Goal: Task Accomplishment & Management: Manage account settings

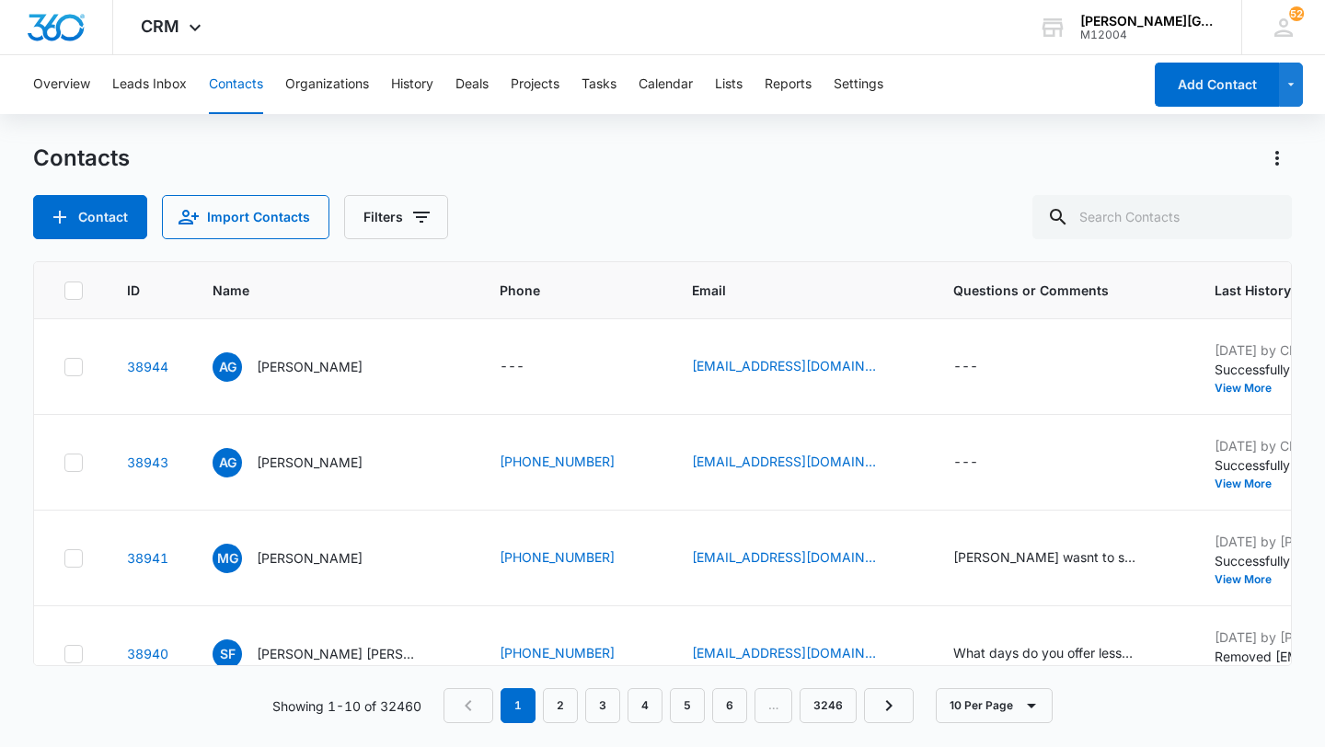
click at [92, 306] on th at bounding box center [69, 290] width 71 height 57
click at [1237, 232] on input "text" at bounding box center [1161, 217] width 259 height 44
paste input "[EMAIL_ADDRESS][DOMAIN_NAME]"
type input "[EMAIL_ADDRESS][DOMAIN_NAME]"
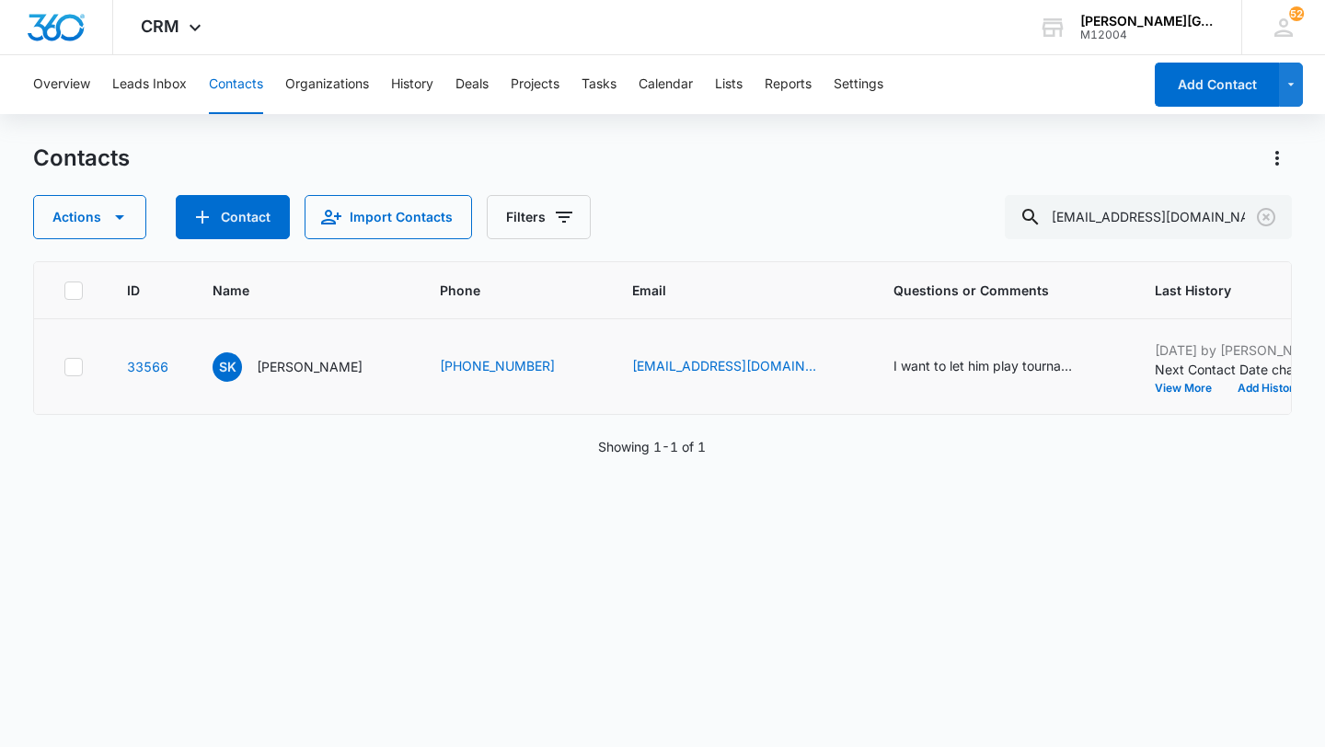
click at [1167, 415] on td "[DATE] by [PERSON_NAME] Next Contact Date changed from [DATE] to [DATE]. View M…" at bounding box center [1270, 367] width 274 height 96
click at [1225, 394] on button "Add History" at bounding box center [1269, 388] width 88 height 11
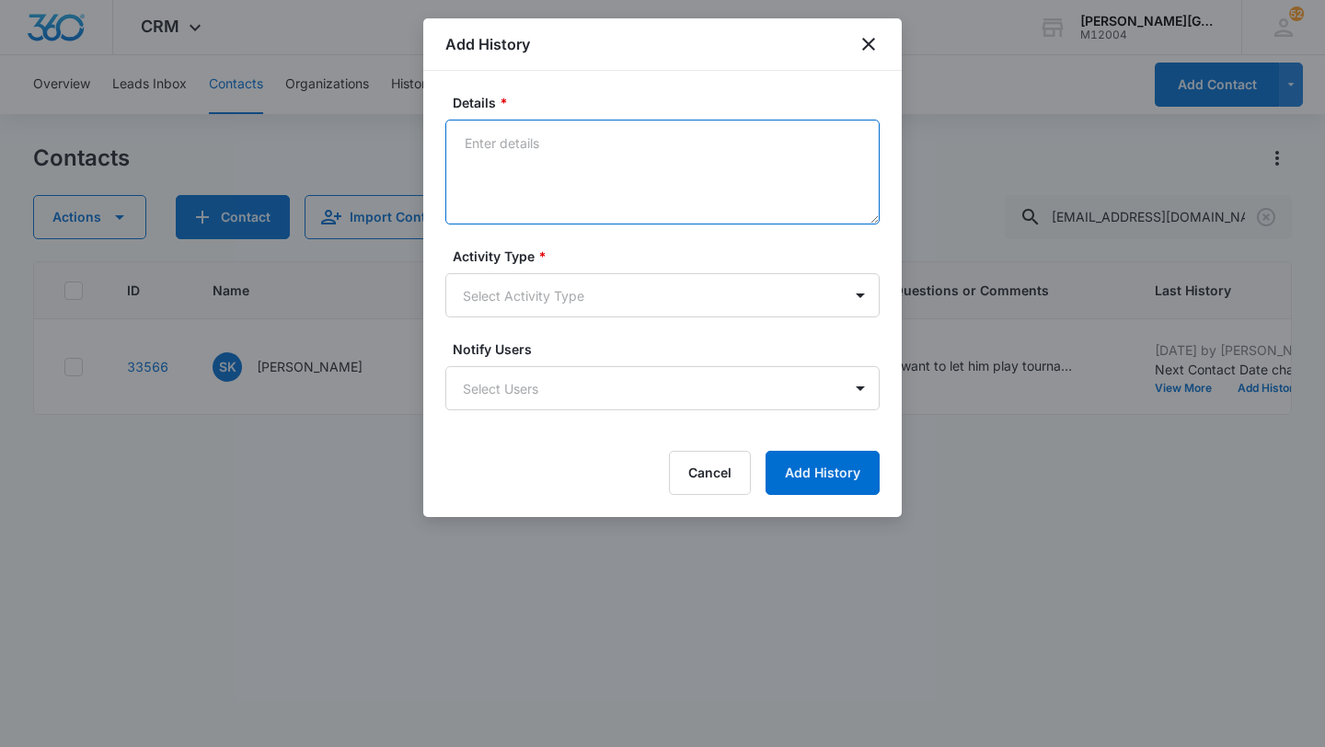
click at [598, 192] on textarea "Details *" at bounding box center [662, 172] width 434 height 105
paste textarea "Hello Usun, Hope this email finds you well! We look forward to seeing [PERSON_N…"
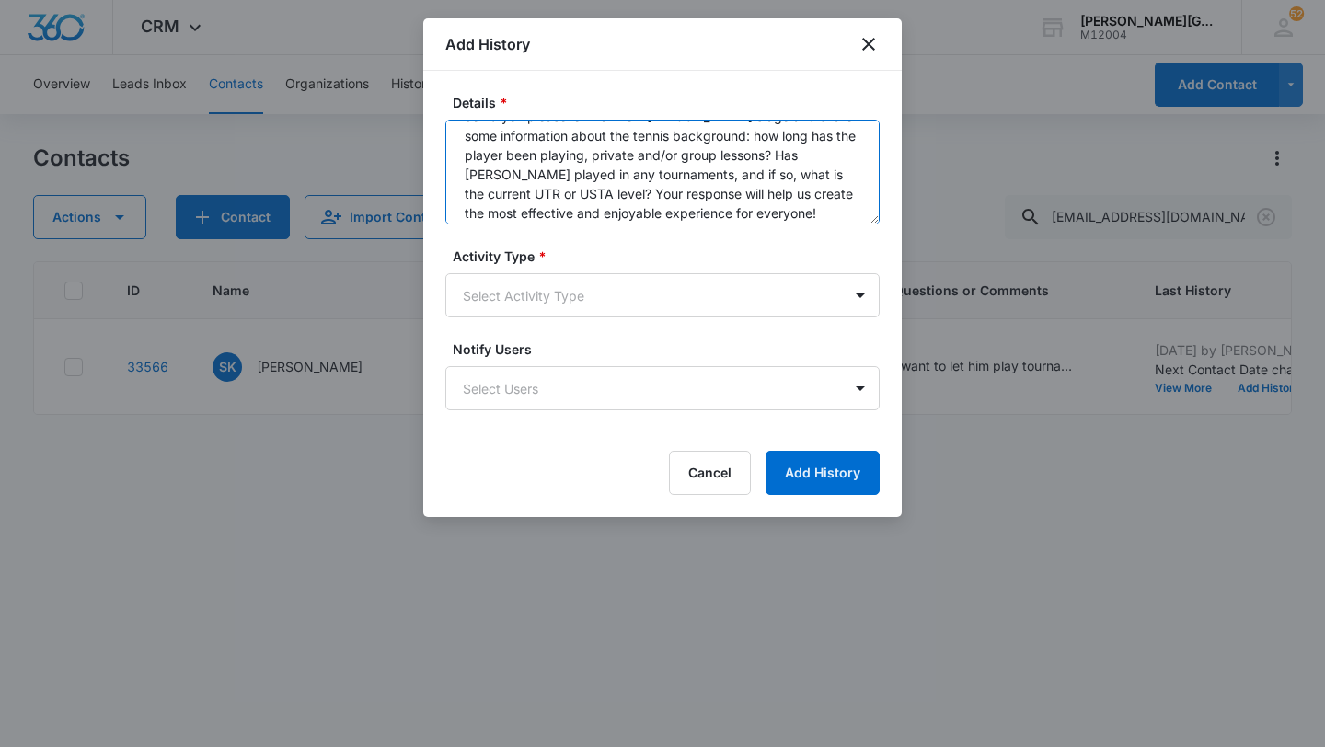
scroll to position [282, 0]
type textarea "Hello Usun, Hope this email finds you well! We look forward to seeing [PERSON_N…"
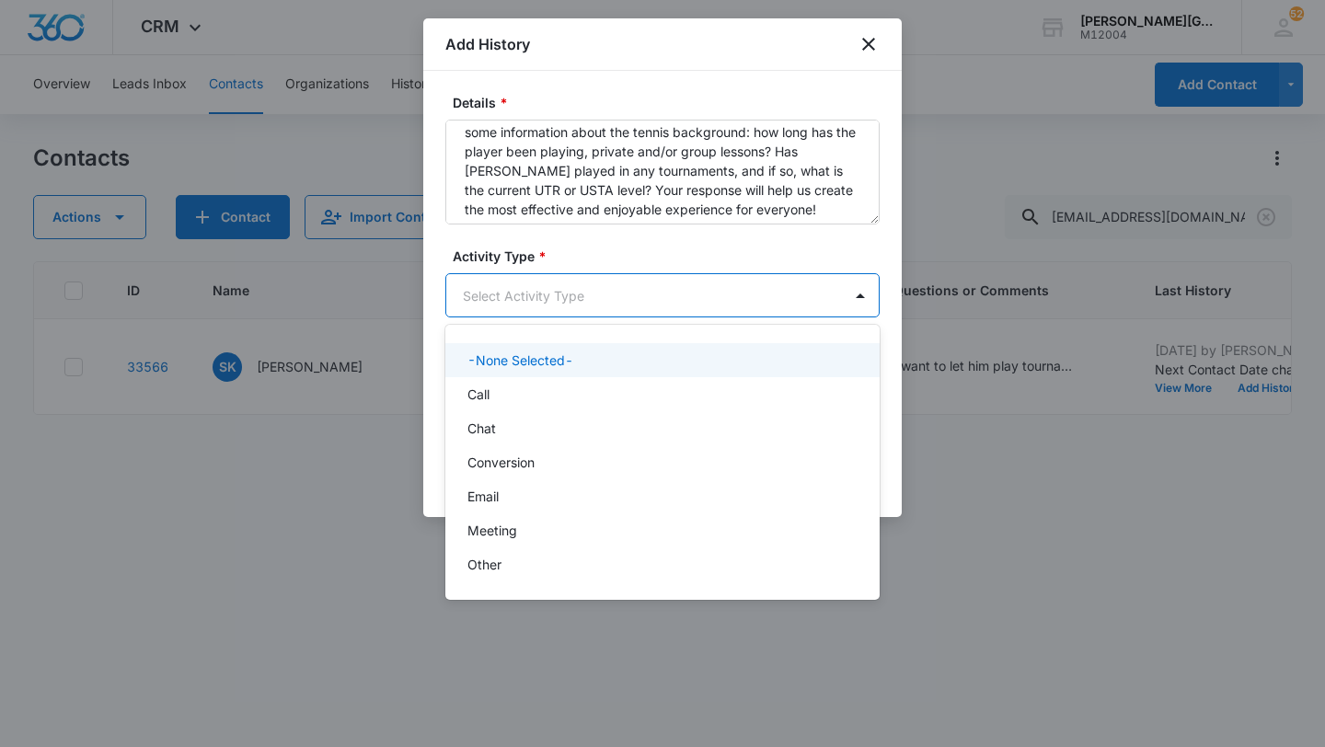
click at [554, 290] on body "CRM Apps Reputation Websites Forms CRM Email Social Shop Payments POS Content A…" at bounding box center [662, 373] width 1325 height 747
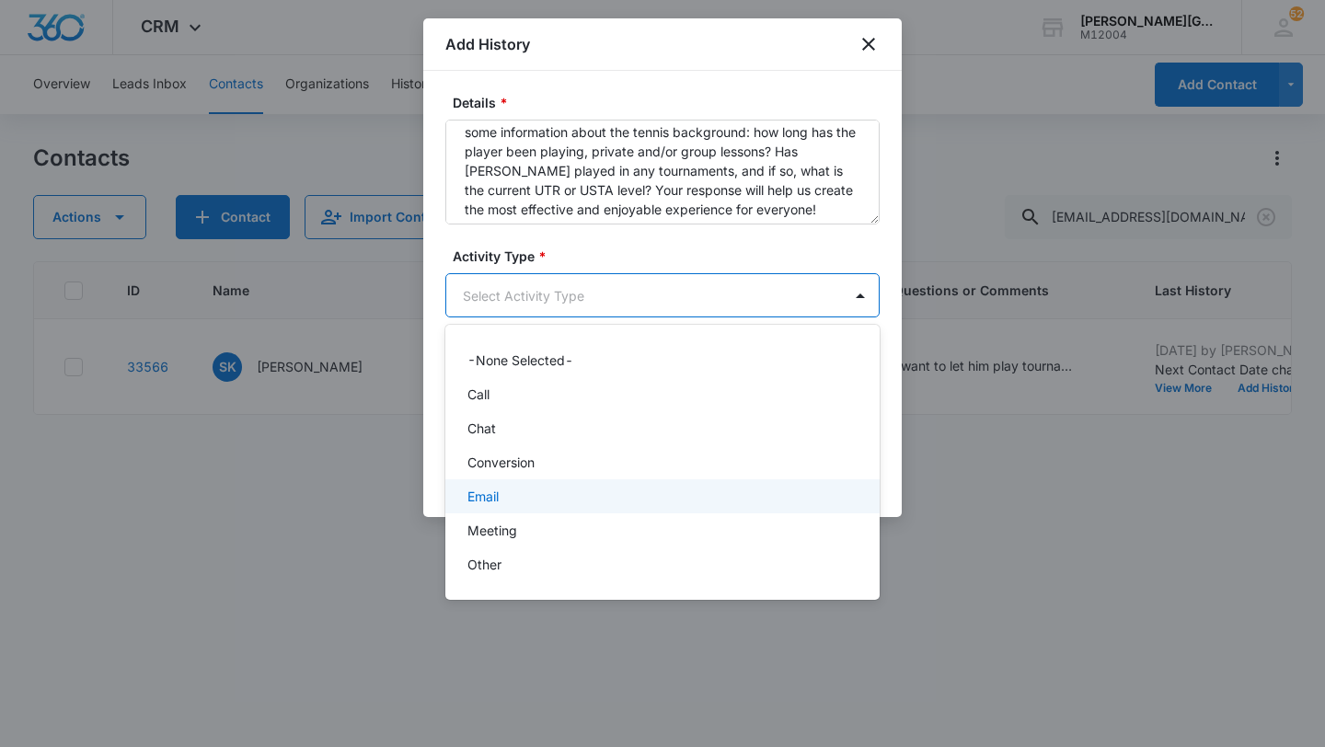
click at [502, 489] on div "Email" at bounding box center [660, 496] width 386 height 19
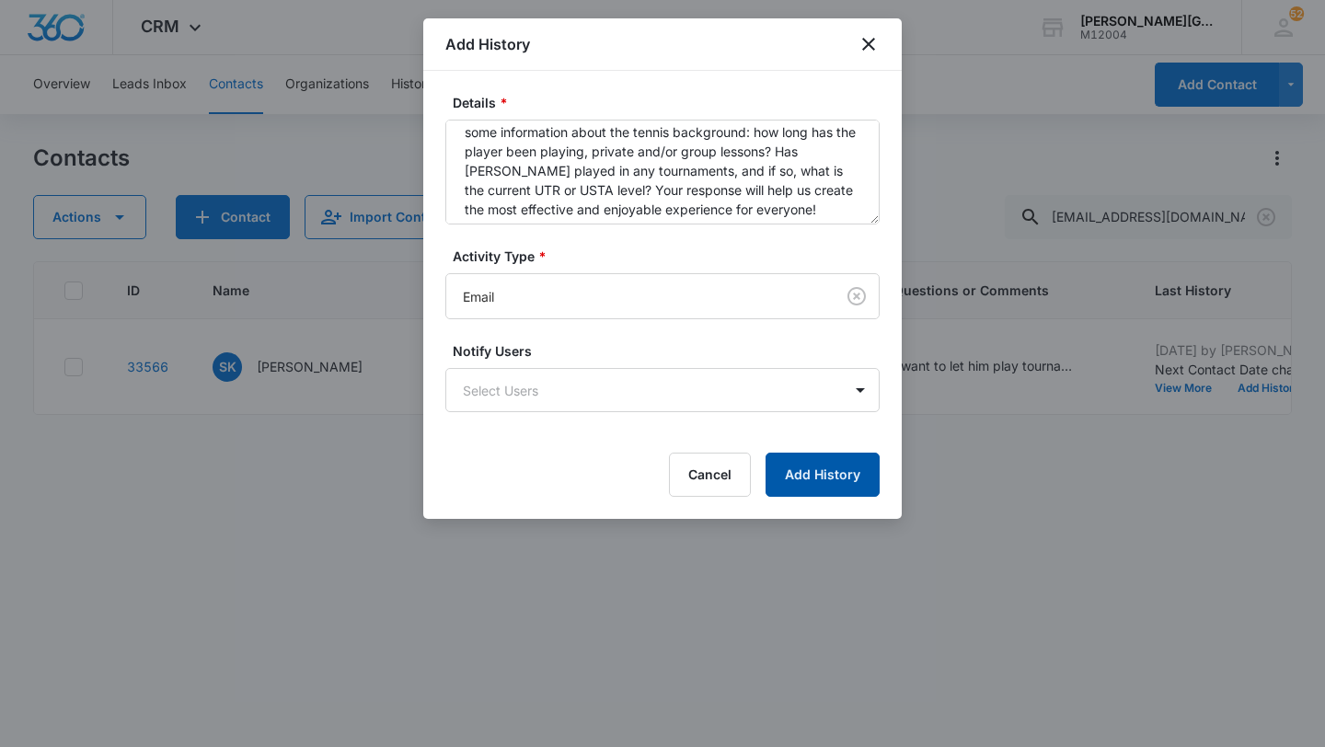
click at [798, 488] on button "Add History" at bounding box center [822, 475] width 114 height 44
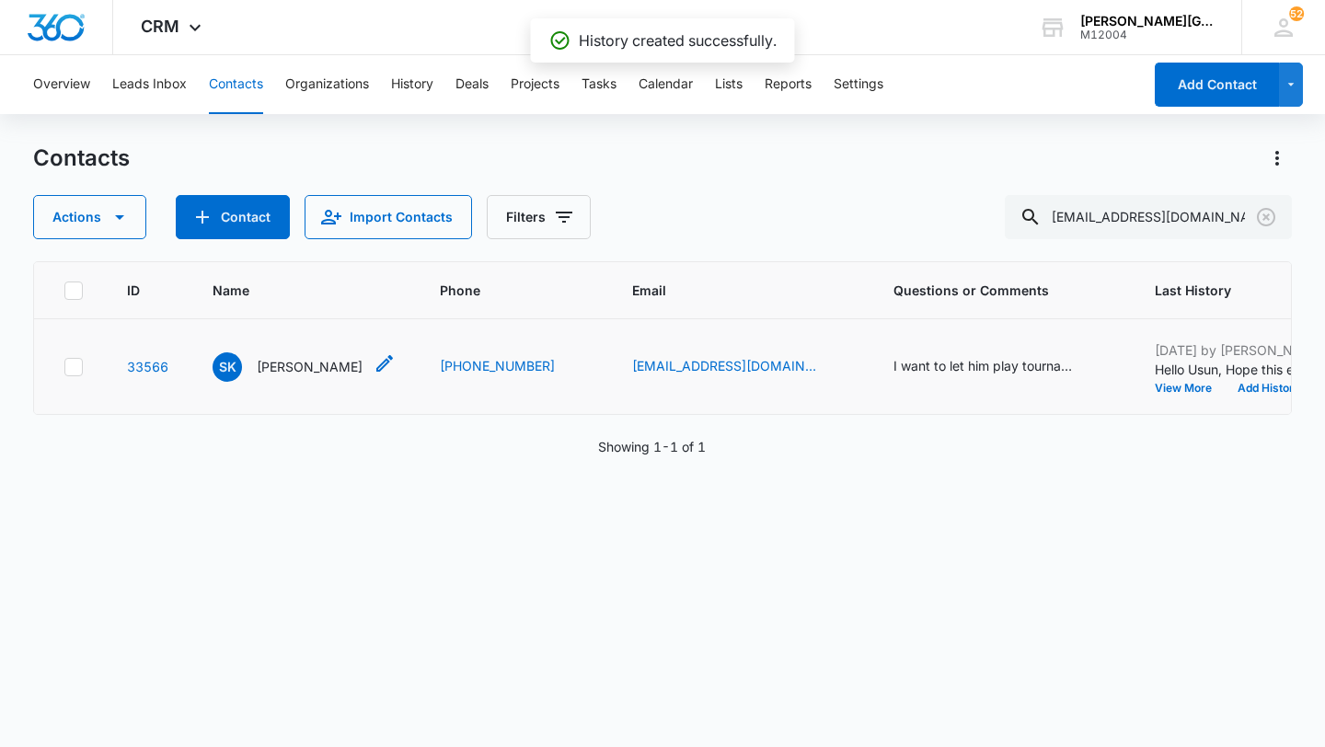
click at [274, 376] on p "[PERSON_NAME]" at bounding box center [310, 366] width 106 height 19
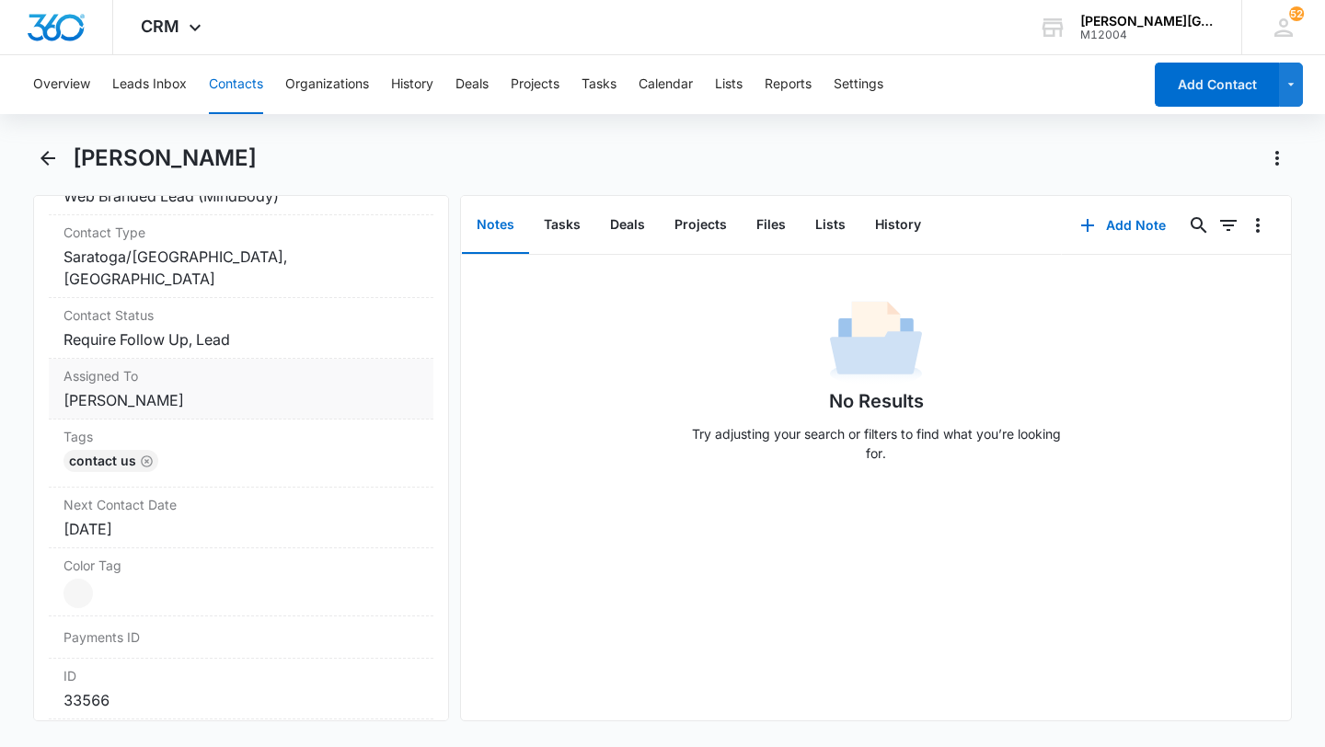
scroll to position [791, 0]
click at [237, 328] on dd "Cancel Save Changes Require Follow Up, Lead" at bounding box center [240, 336] width 355 height 22
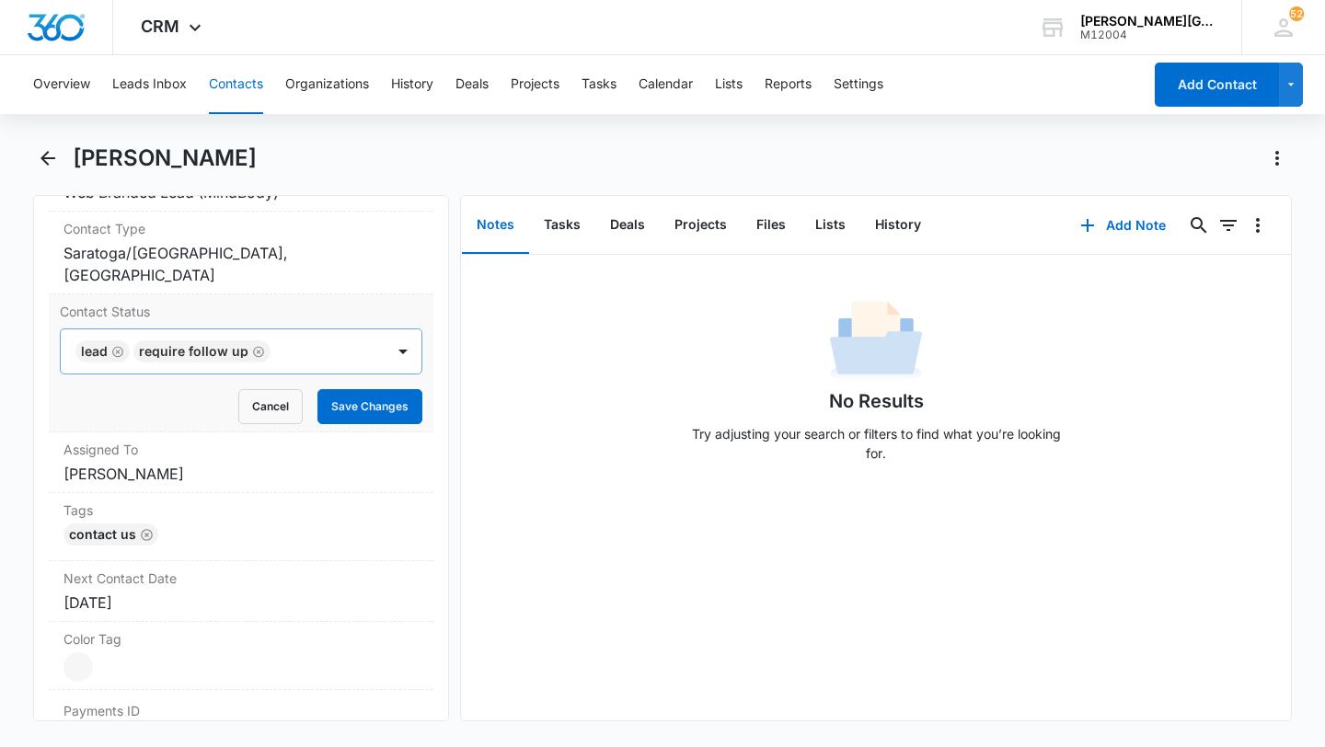
click at [119, 351] on icon "Remove Lead" at bounding box center [117, 351] width 11 height 11
type input "tr"
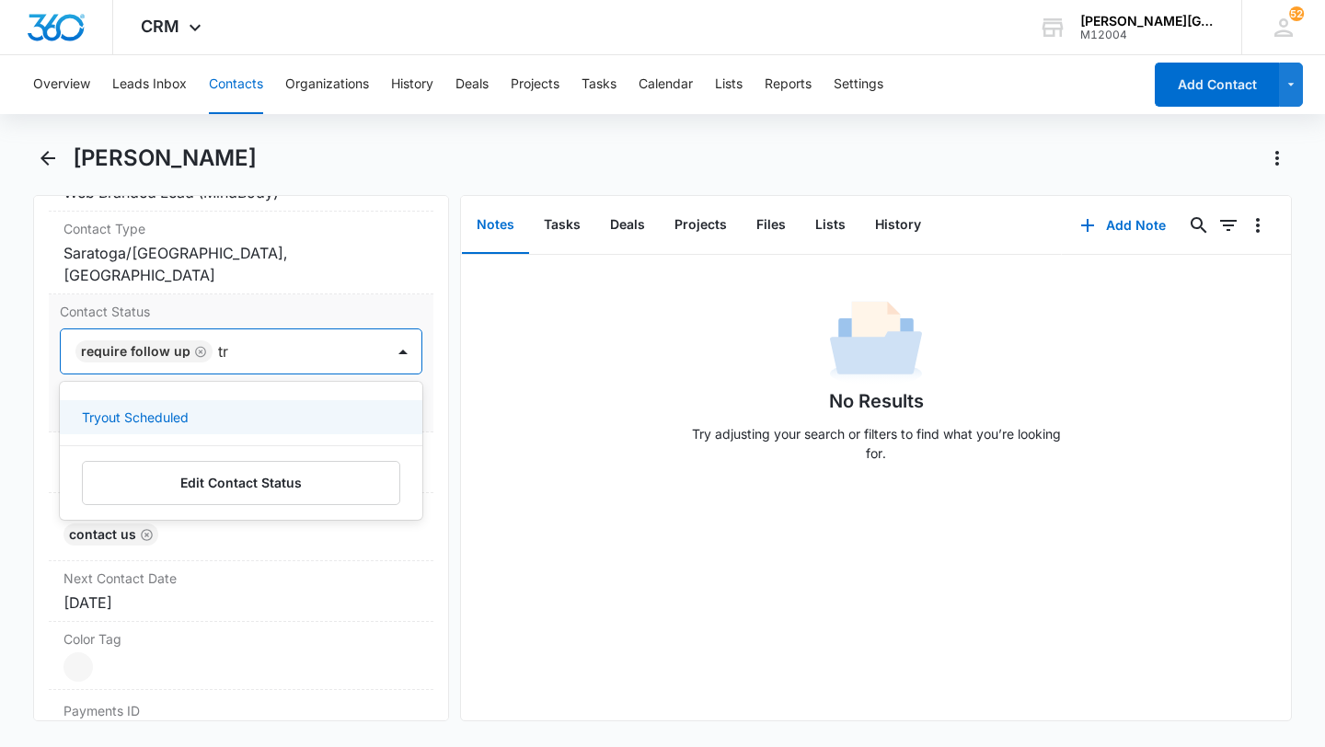
click at [207, 410] on div "Tryout Scheduled" at bounding box center [239, 417] width 315 height 19
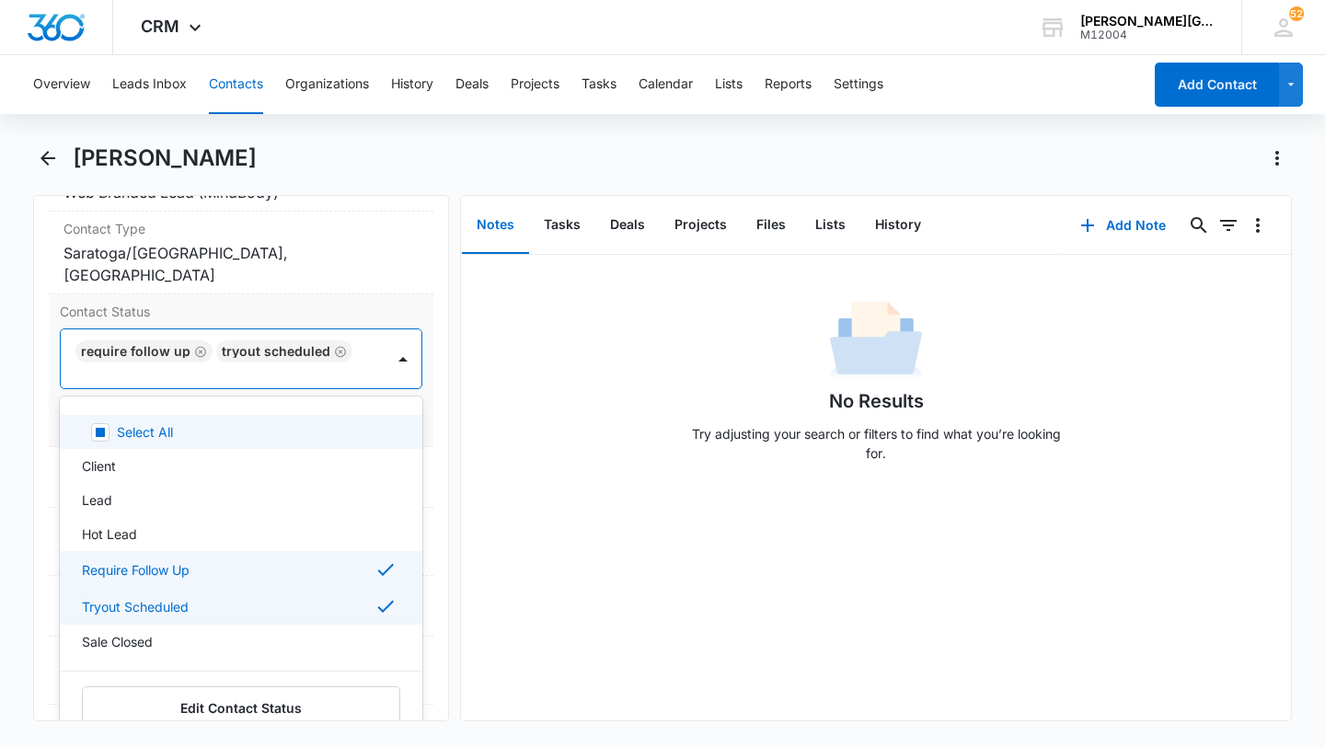
click at [320, 374] on div "Require Follow Up Tryout Scheduled" at bounding box center [241, 358] width 363 height 61
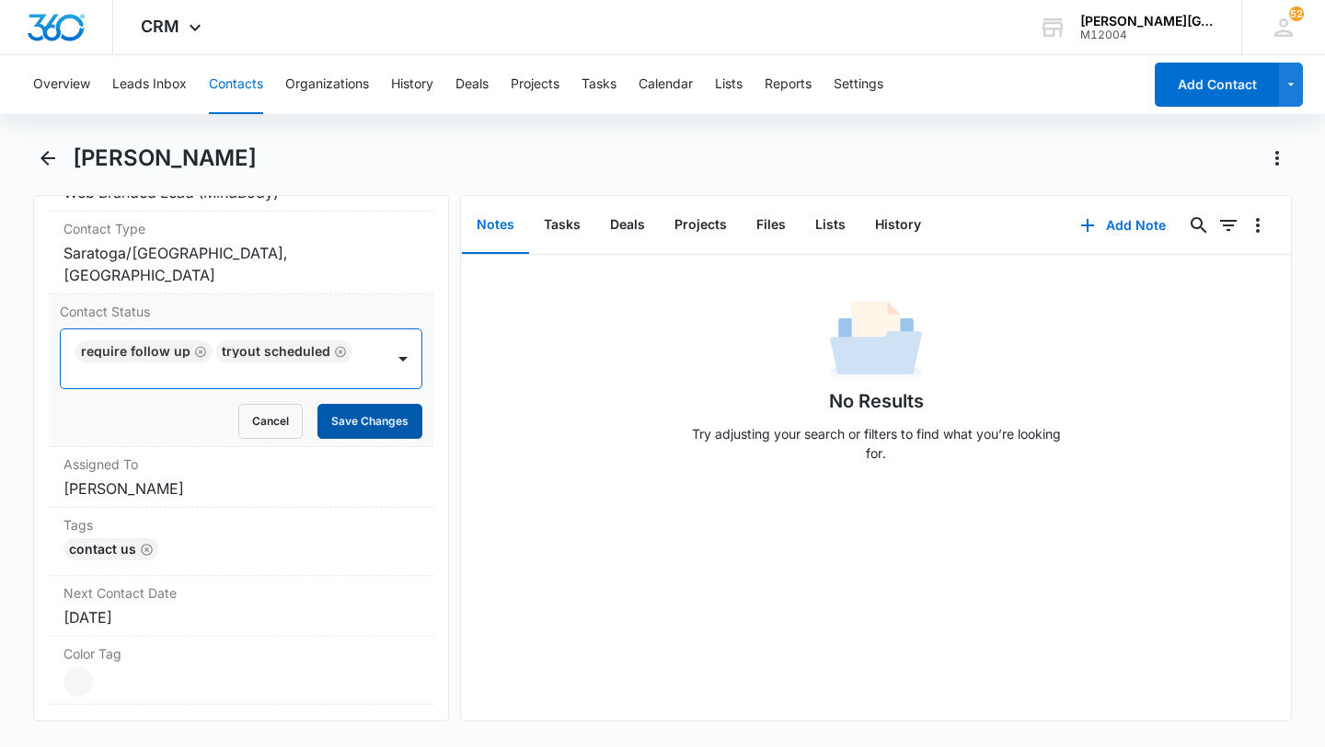
click at [357, 419] on button "Save Changes" at bounding box center [369, 421] width 105 height 35
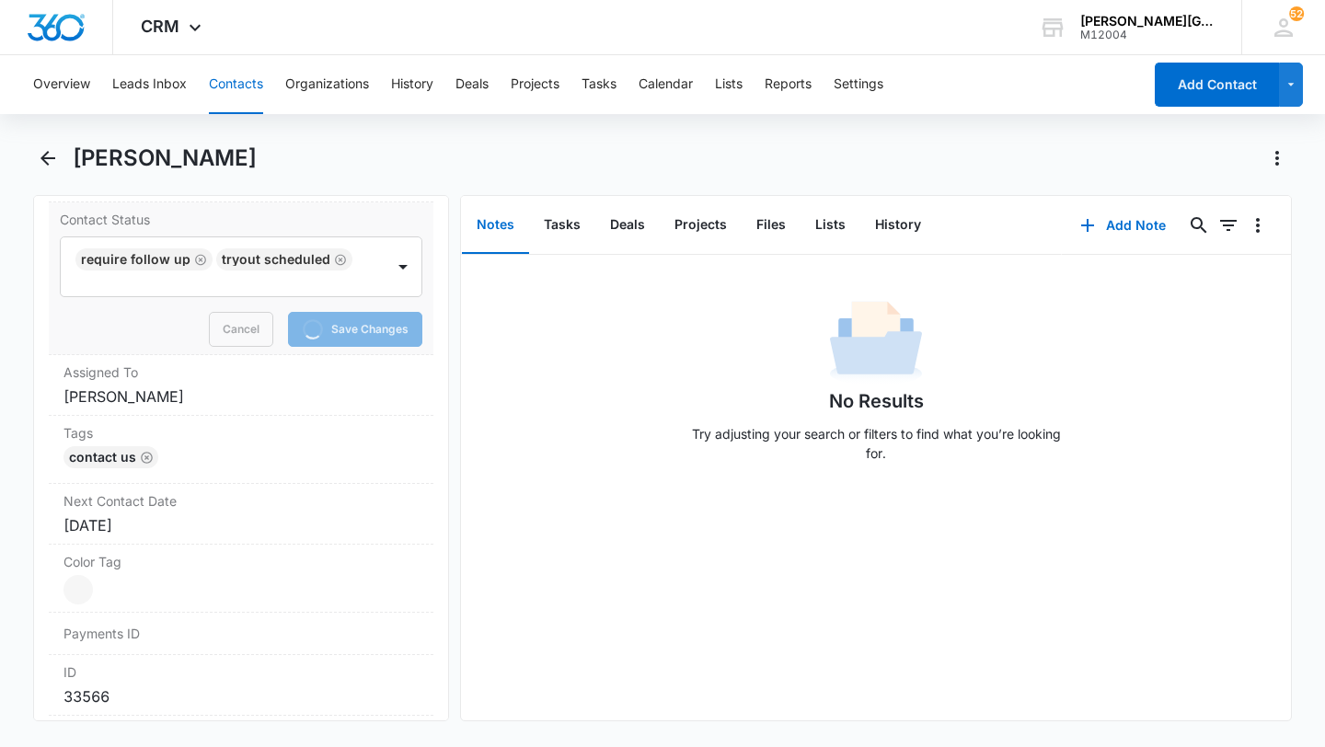
scroll to position [897, 0]
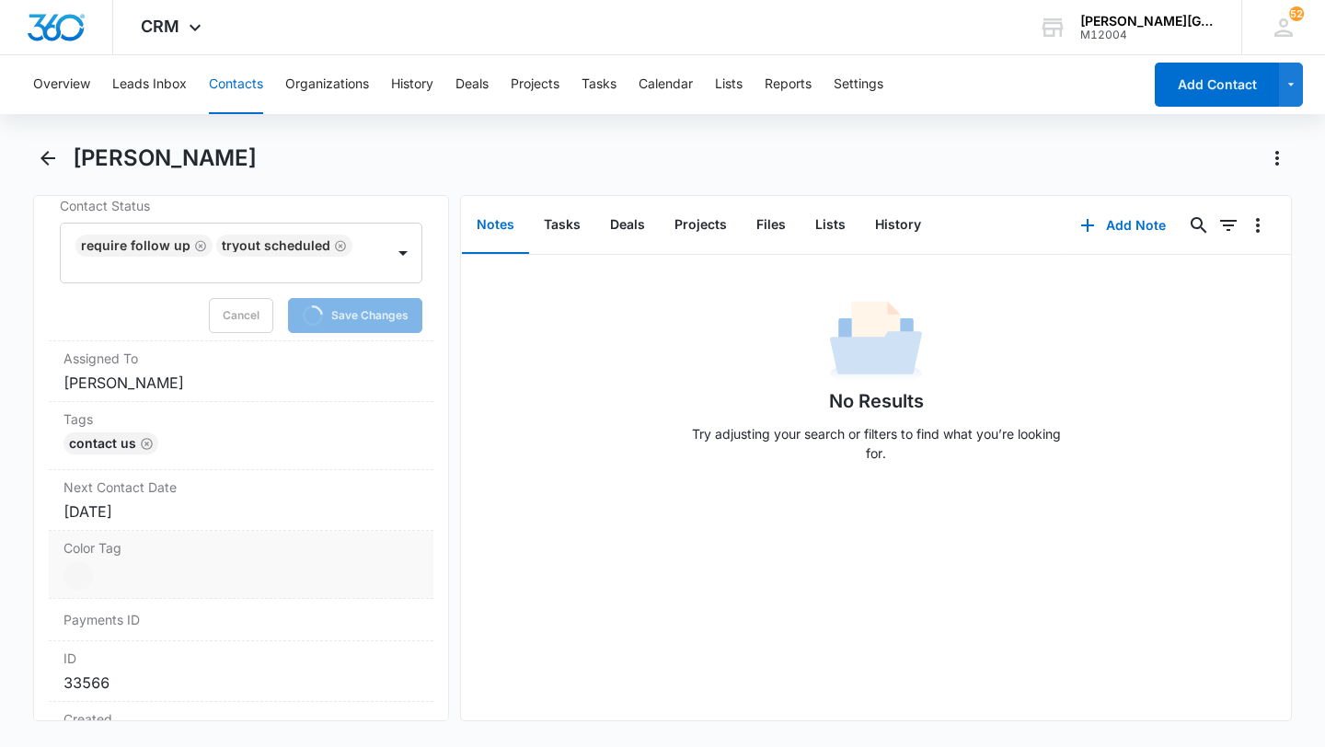
click at [122, 561] on dd "Current Color: Cancel Save Changes" at bounding box center [240, 575] width 355 height 29
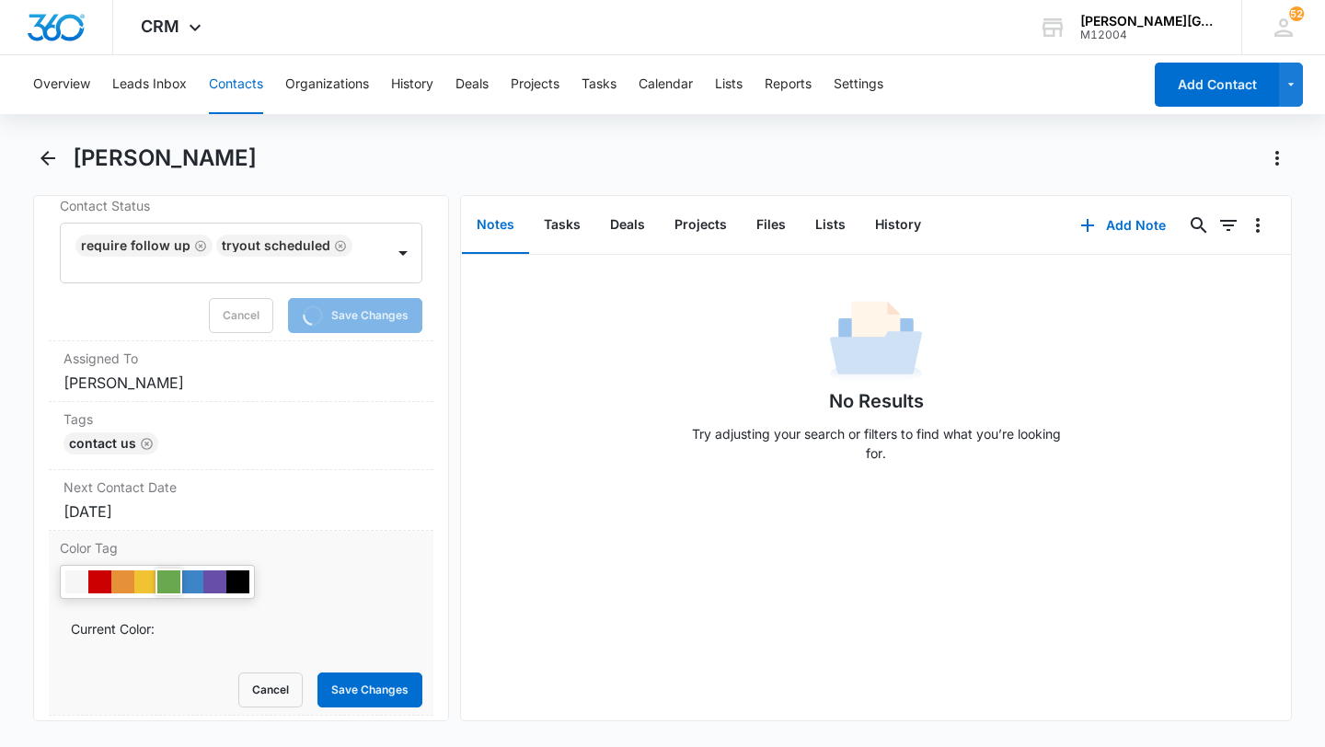
click at [155, 572] on div at bounding box center [145, 581] width 23 height 23
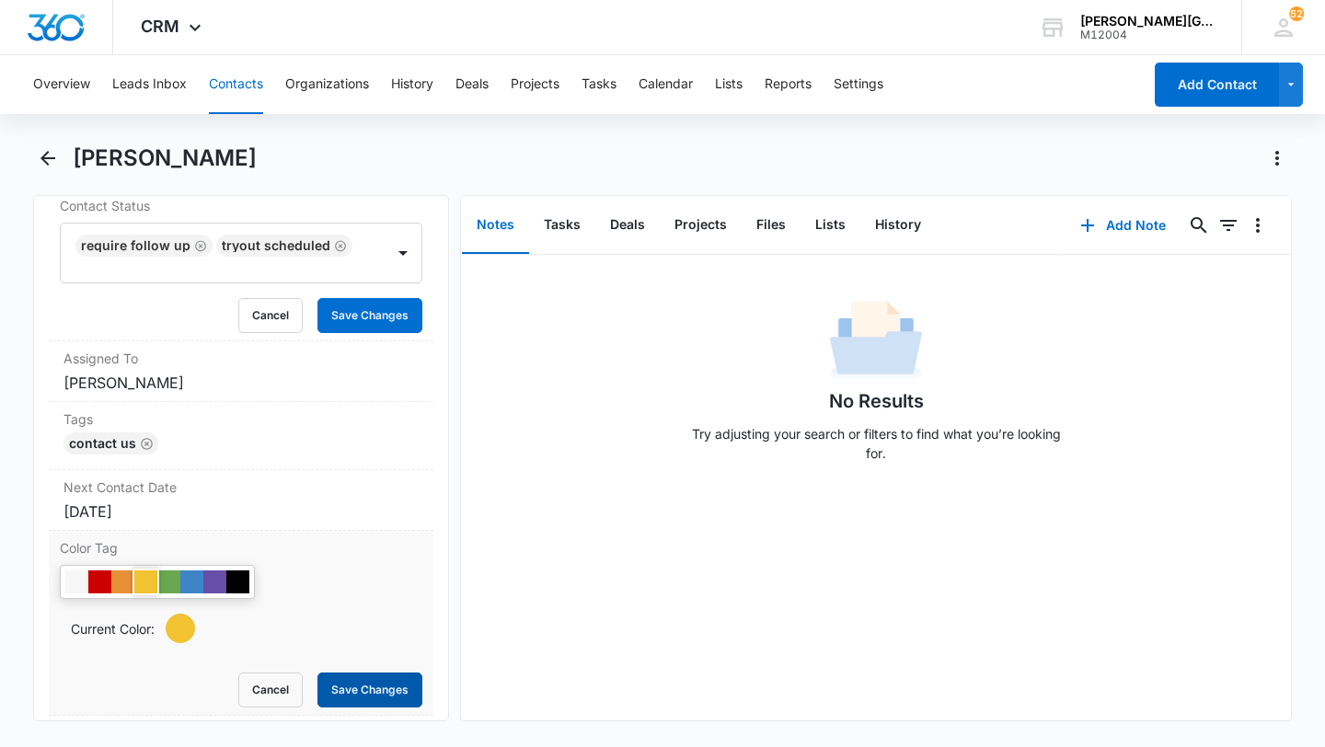
click at [353, 675] on button "Save Changes" at bounding box center [369, 690] width 105 height 35
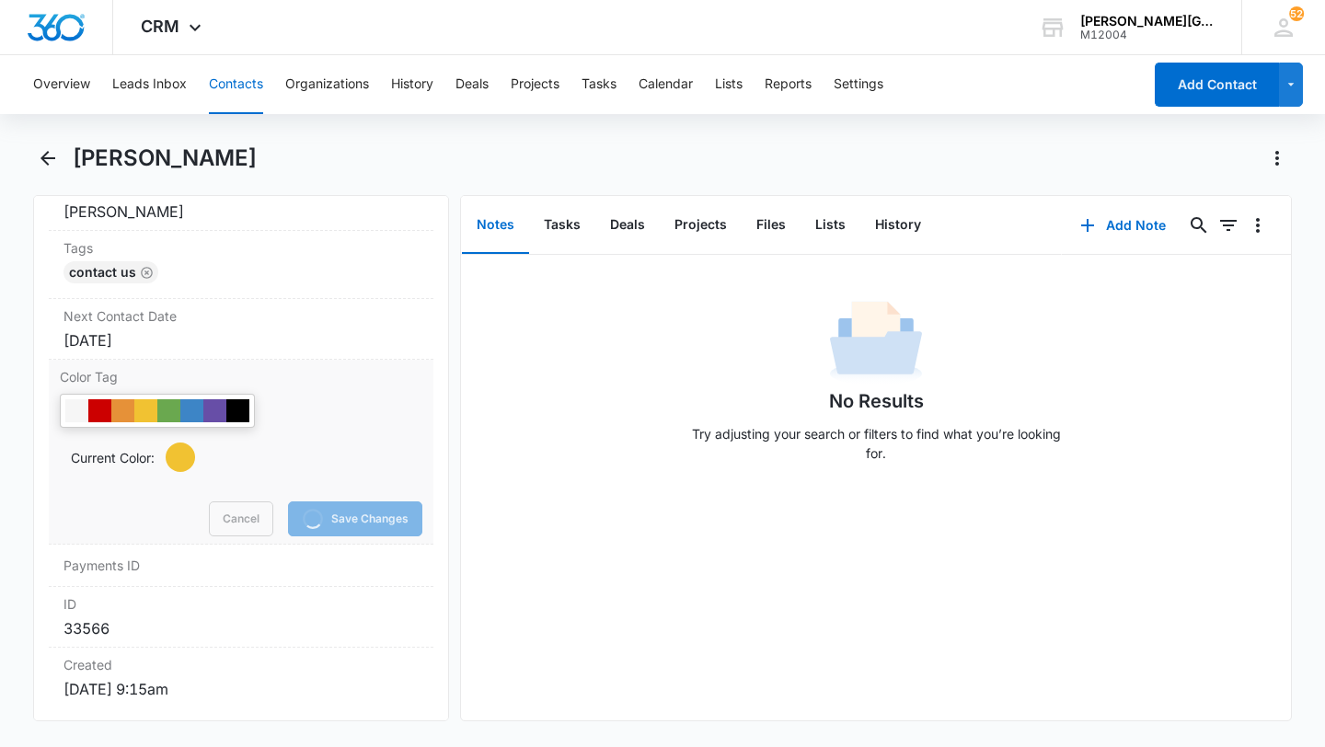
scroll to position [1004, 0]
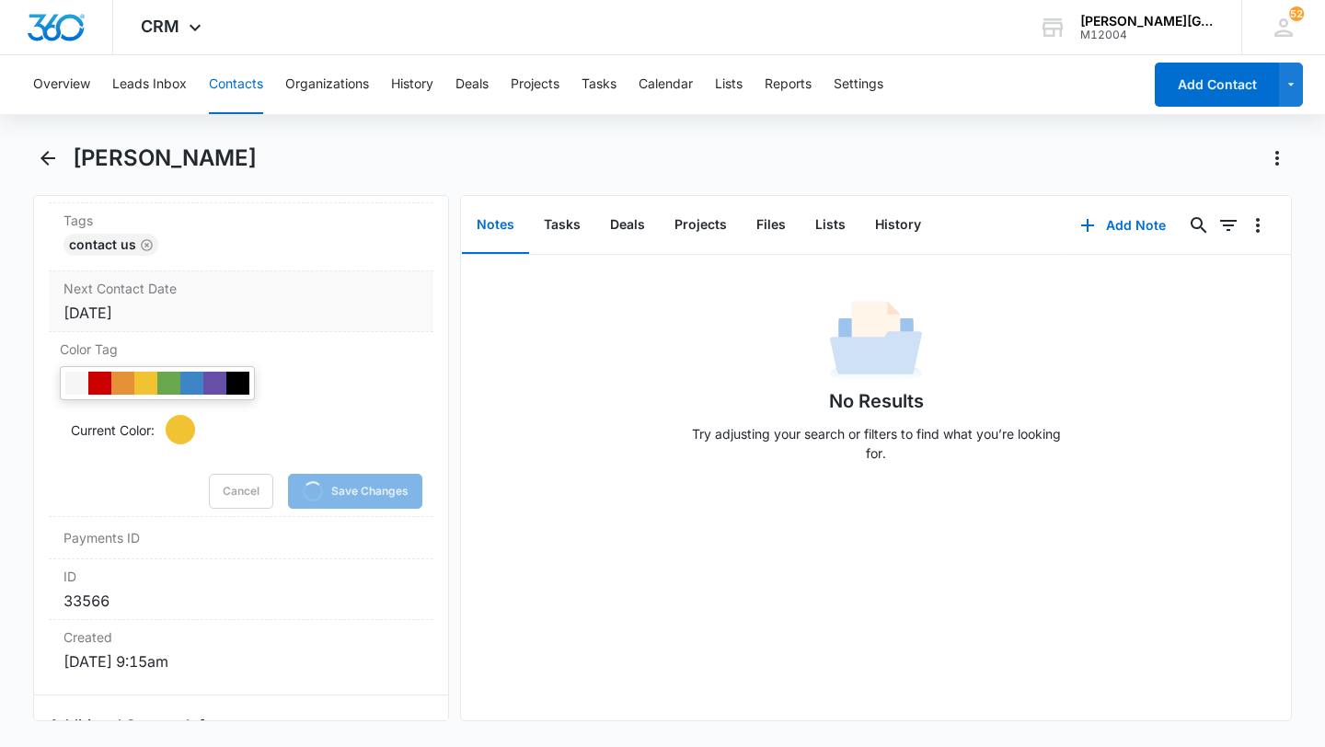
click at [186, 292] on label "Next Contact Date" at bounding box center [240, 288] width 355 height 19
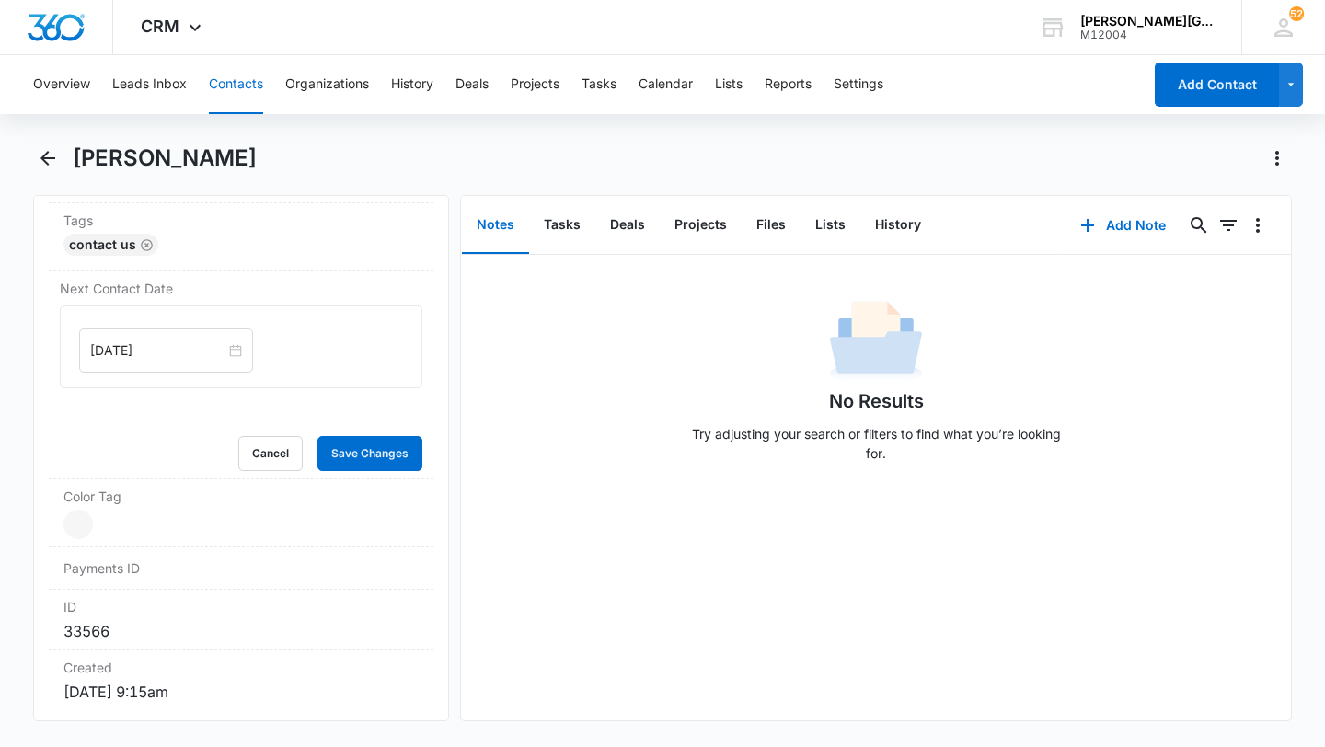
click at [149, 340] on input "[DATE]" at bounding box center [157, 350] width 135 height 20
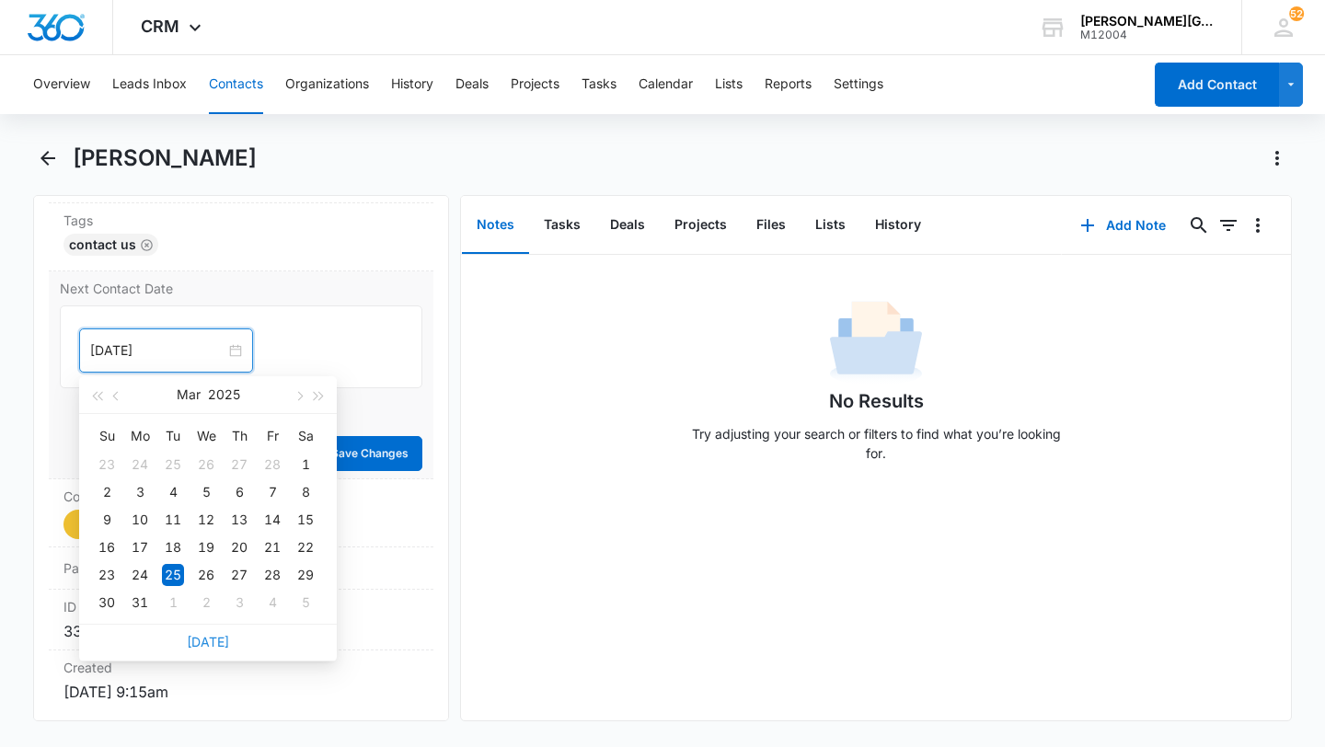
click at [219, 639] on link "[DATE]" at bounding box center [208, 642] width 42 height 16
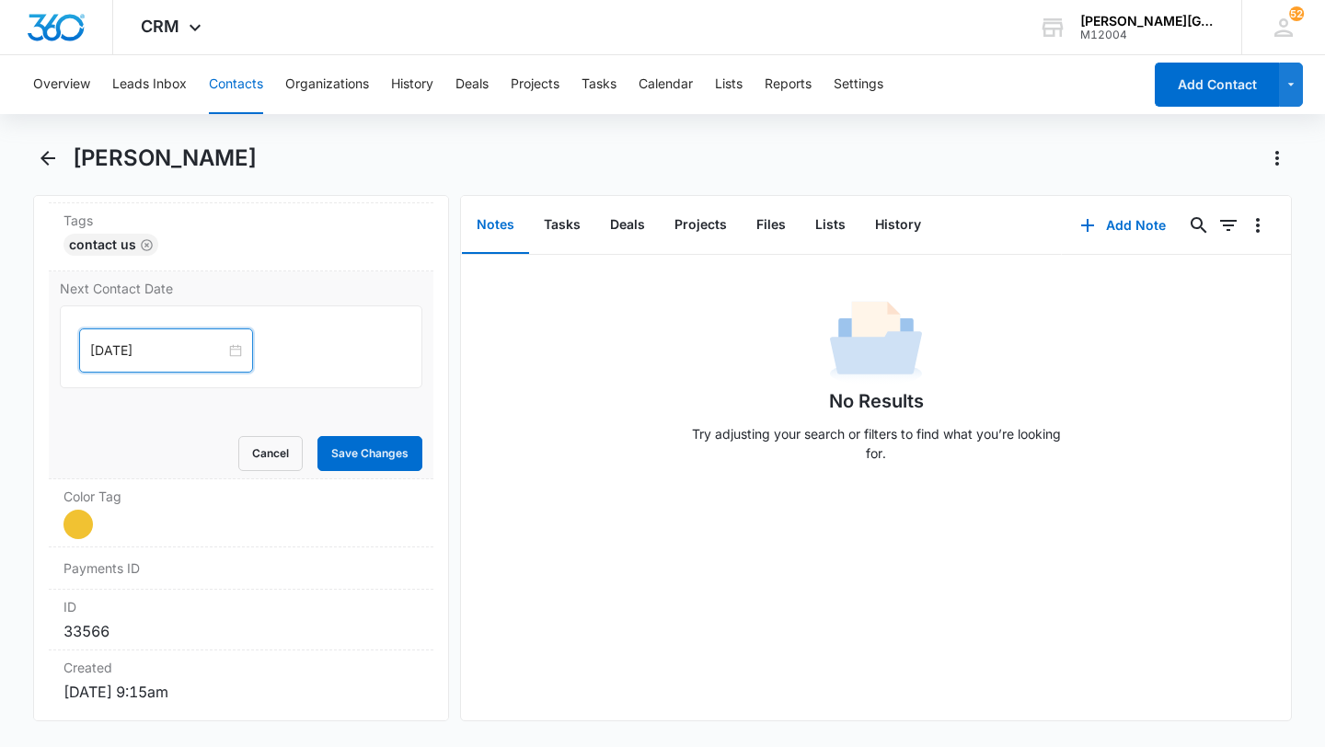
click at [113, 362] on div "[DATE]" at bounding box center [166, 350] width 174 height 44
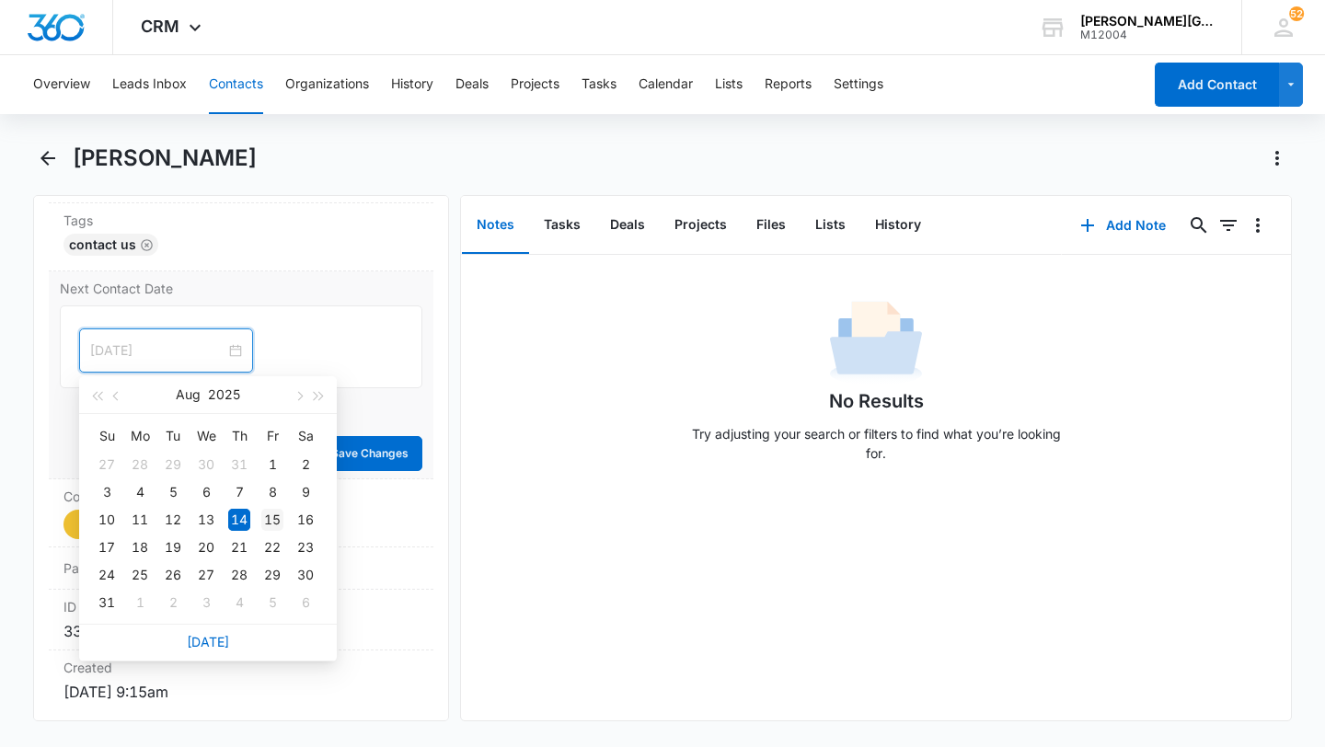
type input "[DATE]"
click at [274, 519] on div "15" at bounding box center [272, 520] width 22 height 22
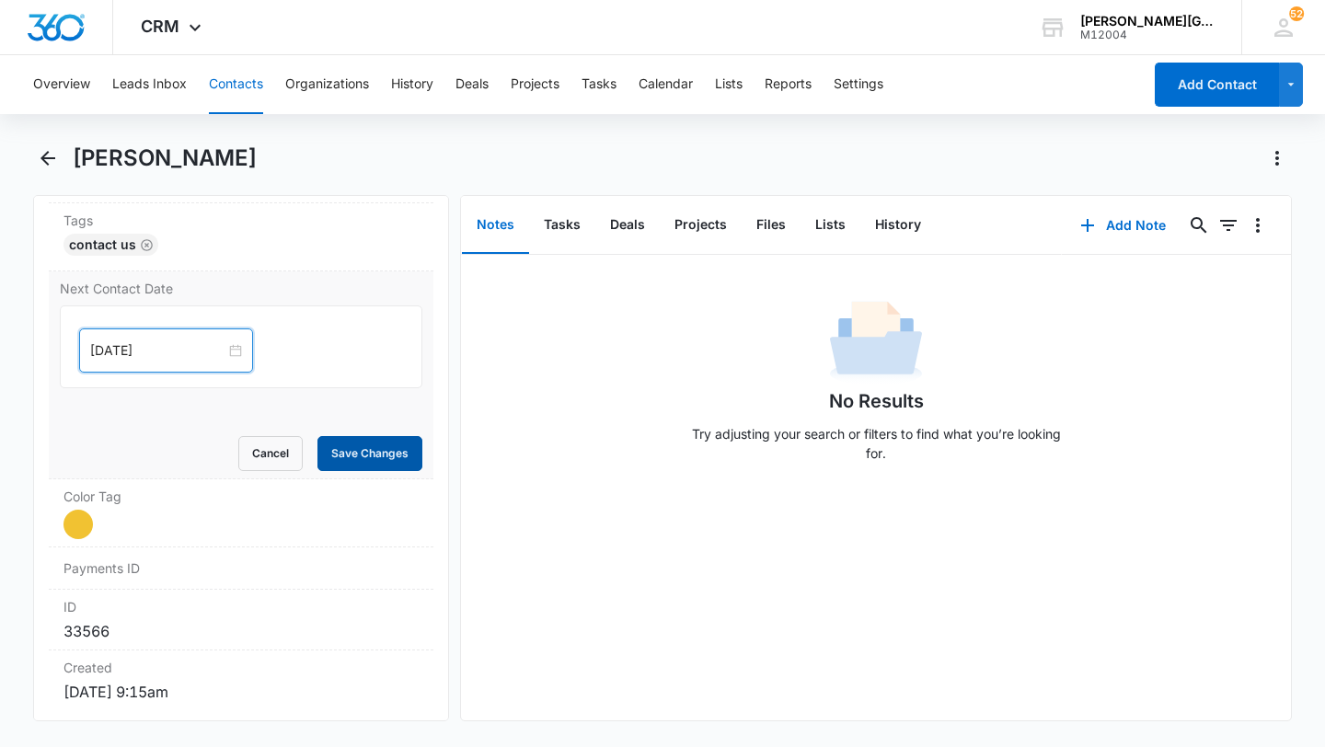
click at [354, 461] on button "Save Changes" at bounding box center [369, 453] width 105 height 35
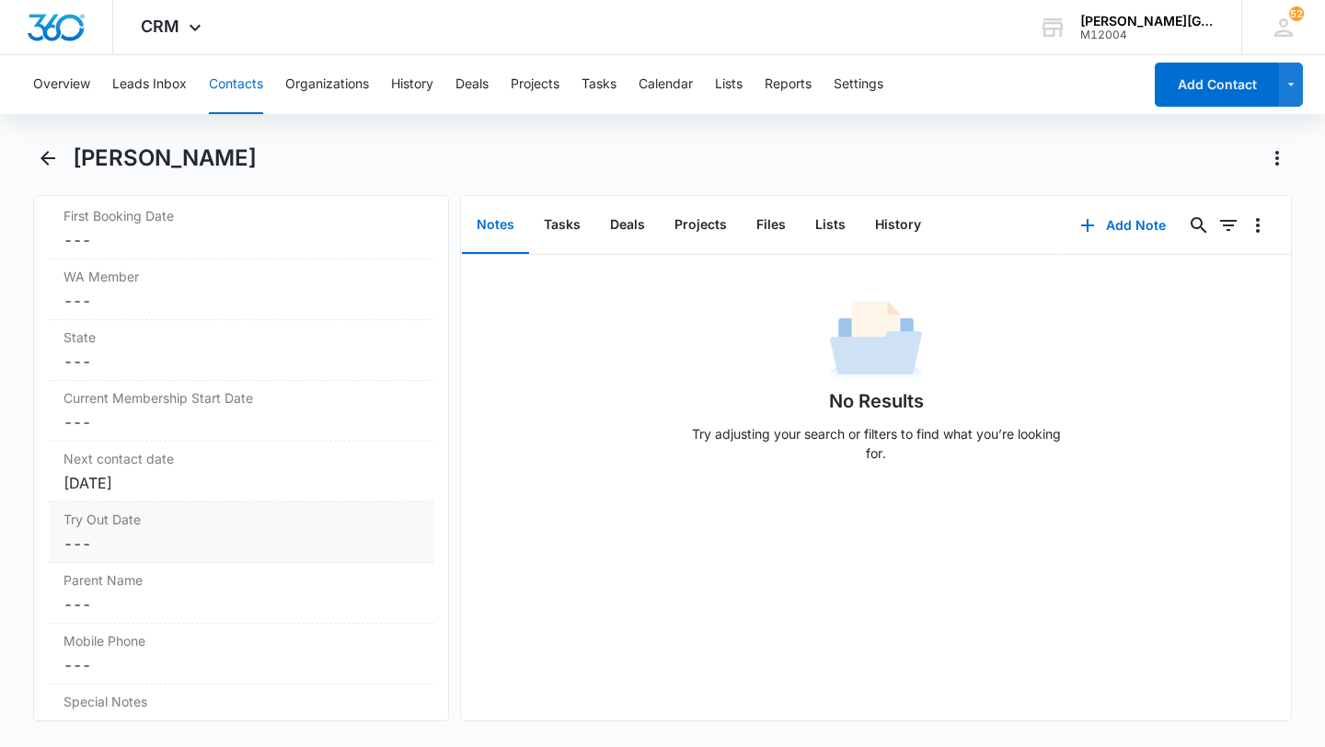
click at [153, 524] on label "Try Out Date" at bounding box center [240, 519] width 355 height 19
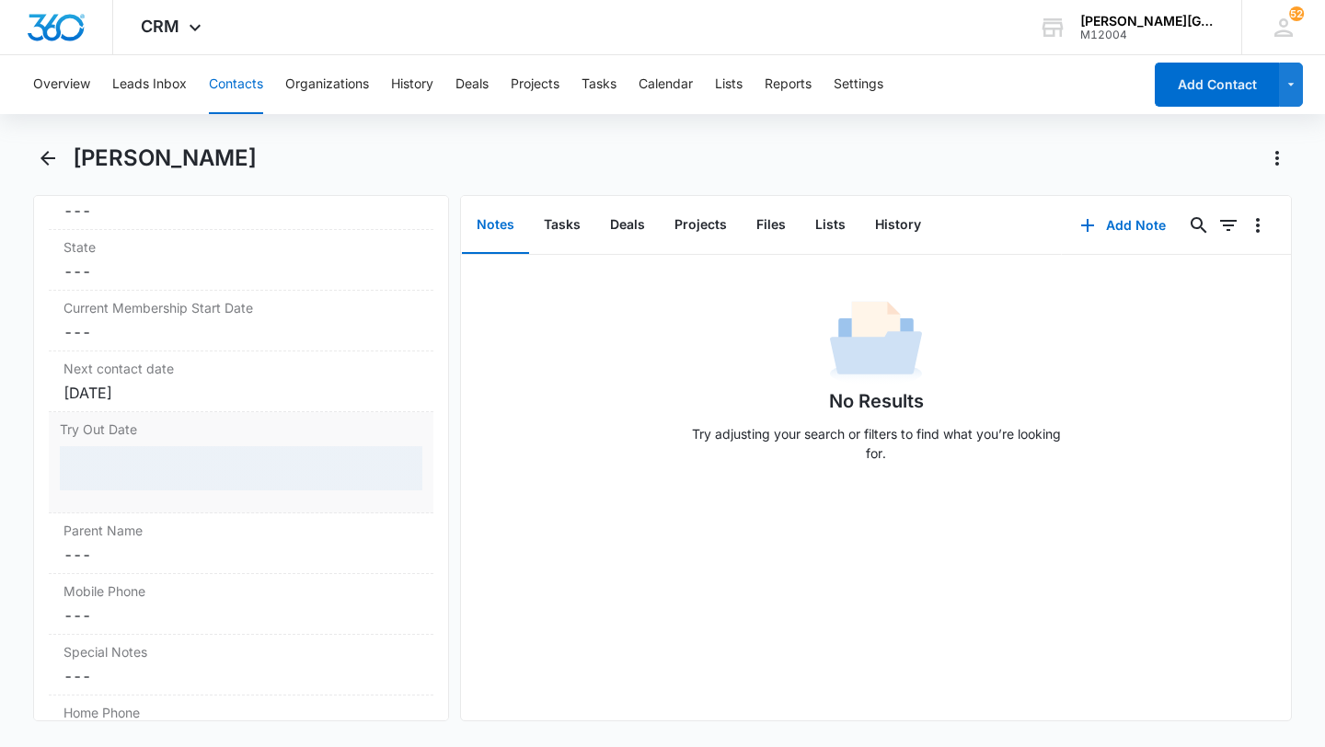
scroll to position [1560, 0]
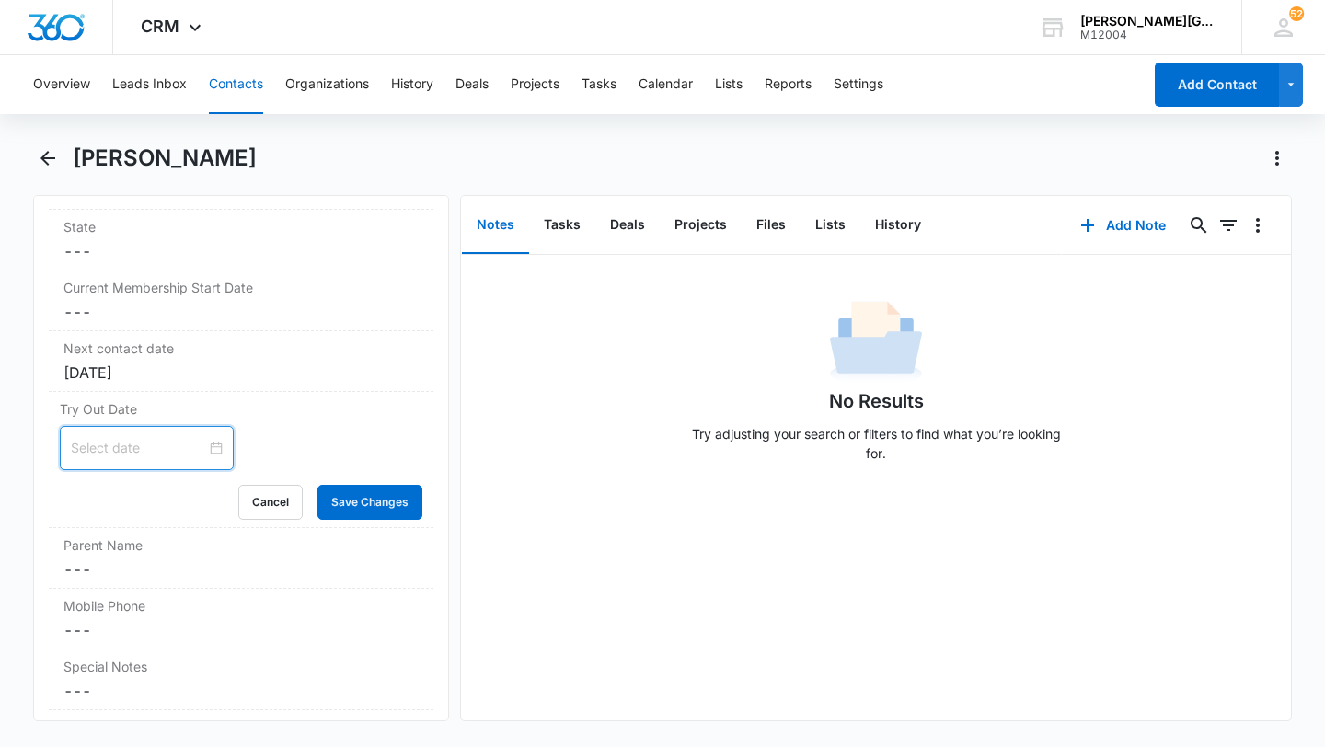
click at [122, 448] on input at bounding box center [138, 448] width 135 height 20
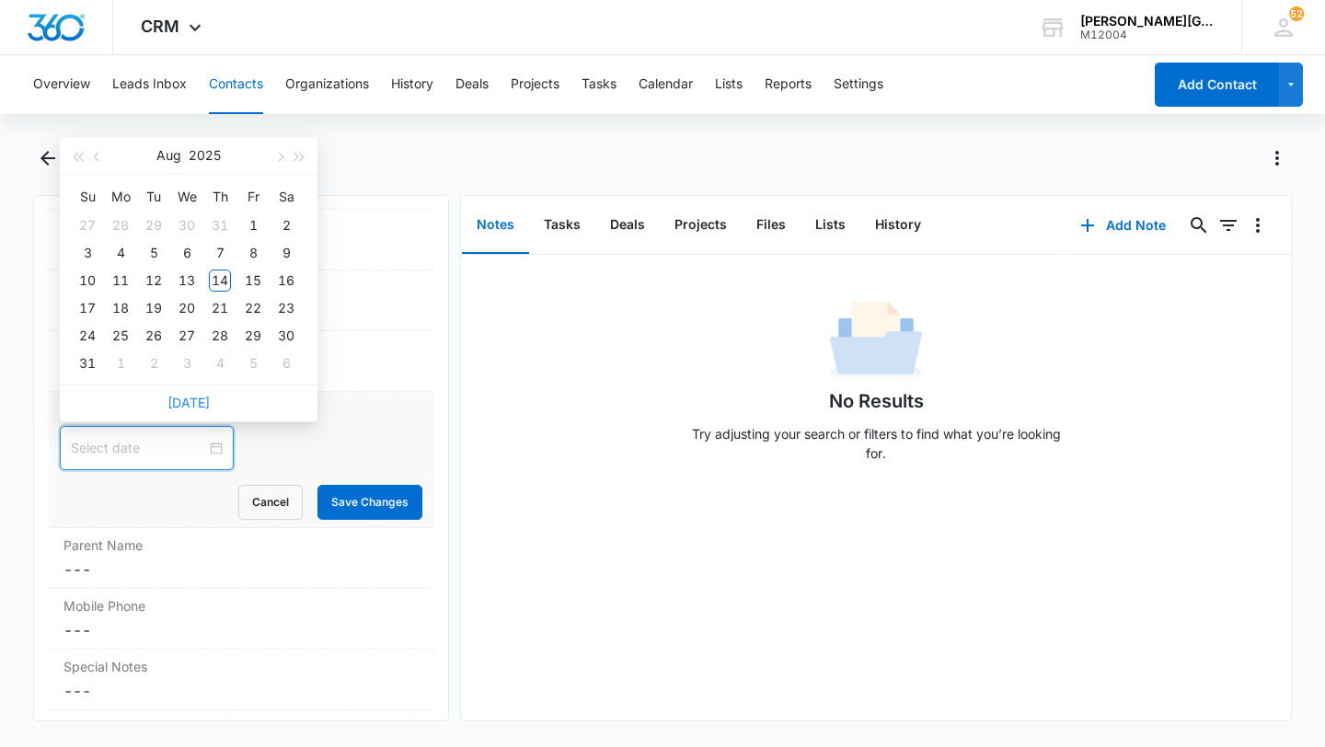
click at [194, 397] on link "[DATE]" at bounding box center [188, 403] width 42 height 16
type input "[DATE]"
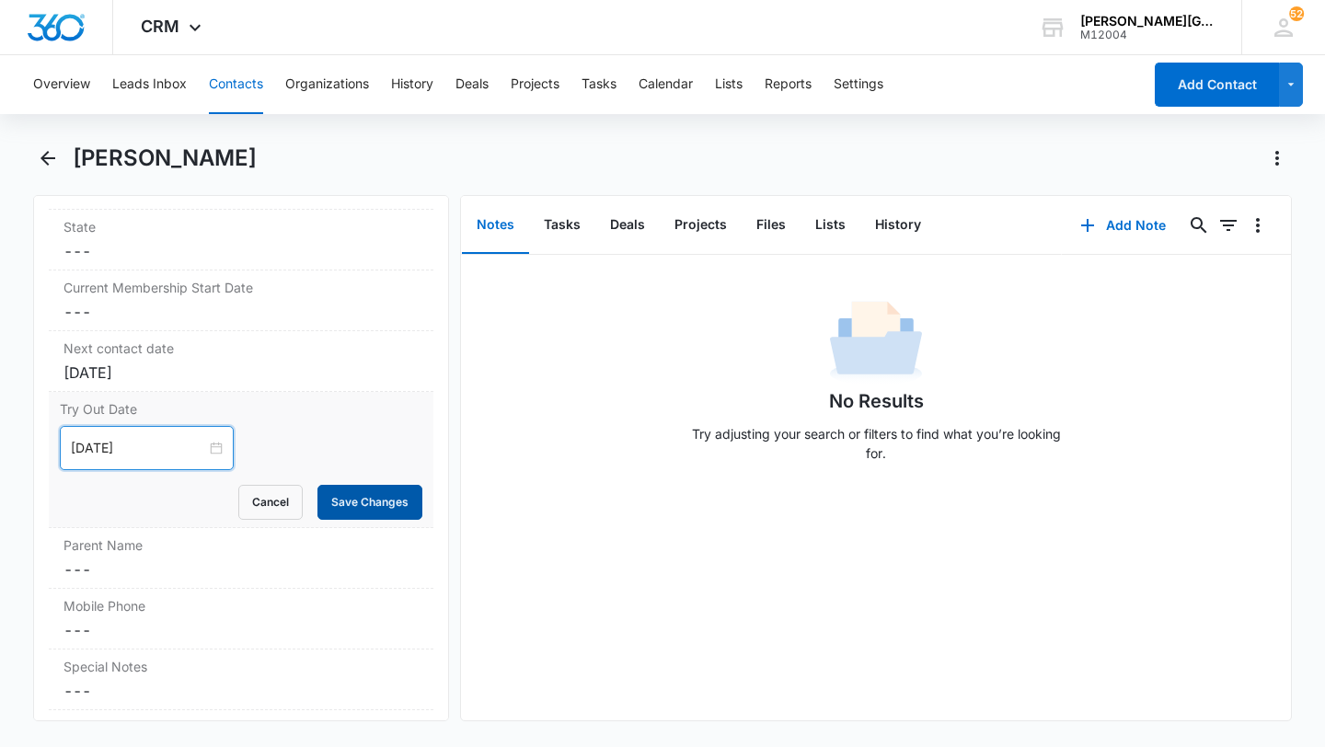
click at [345, 514] on button "Save Changes" at bounding box center [369, 502] width 105 height 35
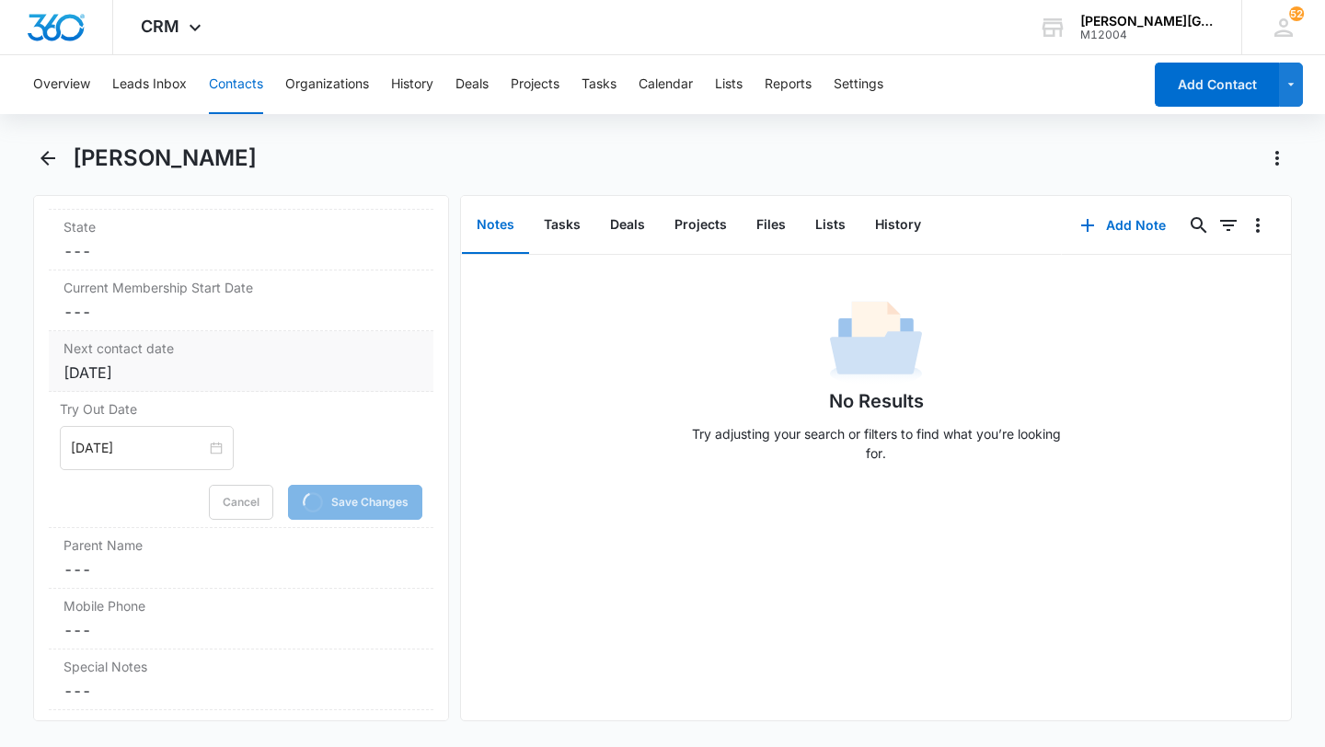
click at [112, 386] on div "Next contact date Cancel Save Changes [DATE]" at bounding box center [241, 361] width 385 height 61
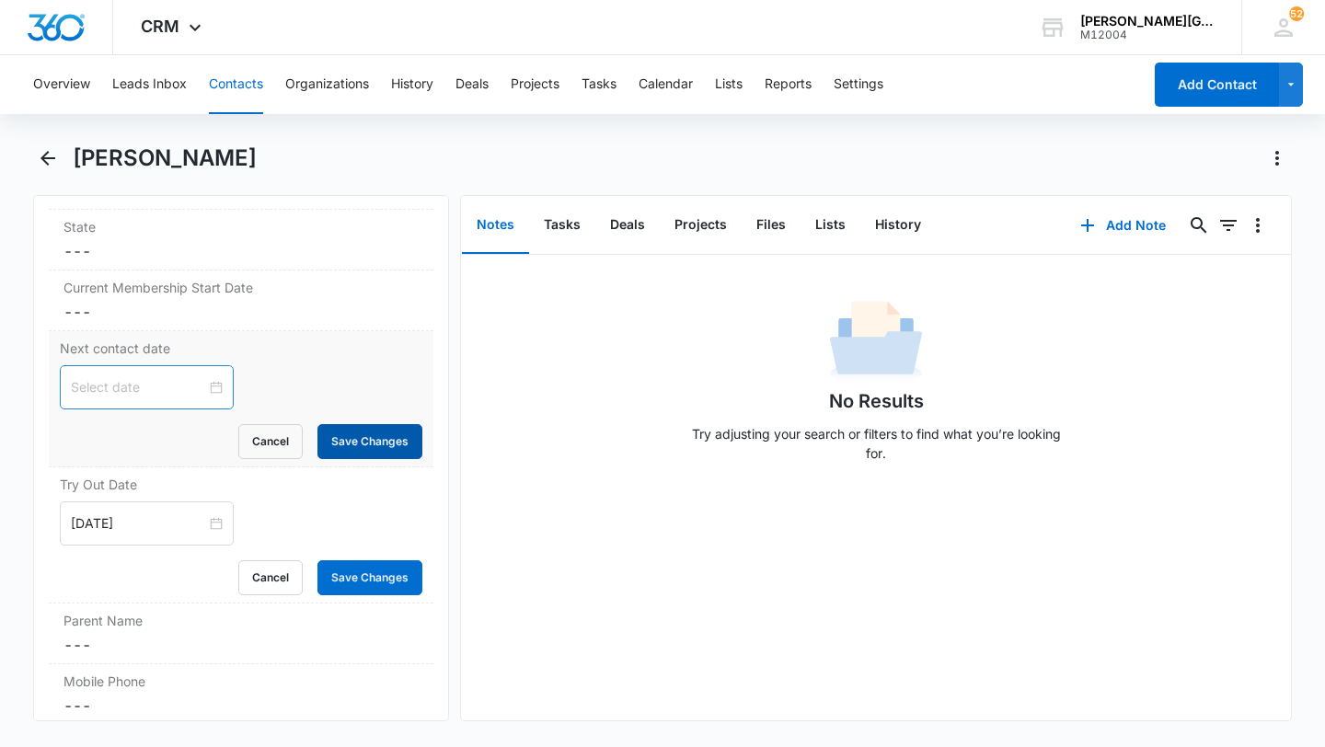
click at [352, 447] on button "Save Changes" at bounding box center [369, 441] width 105 height 35
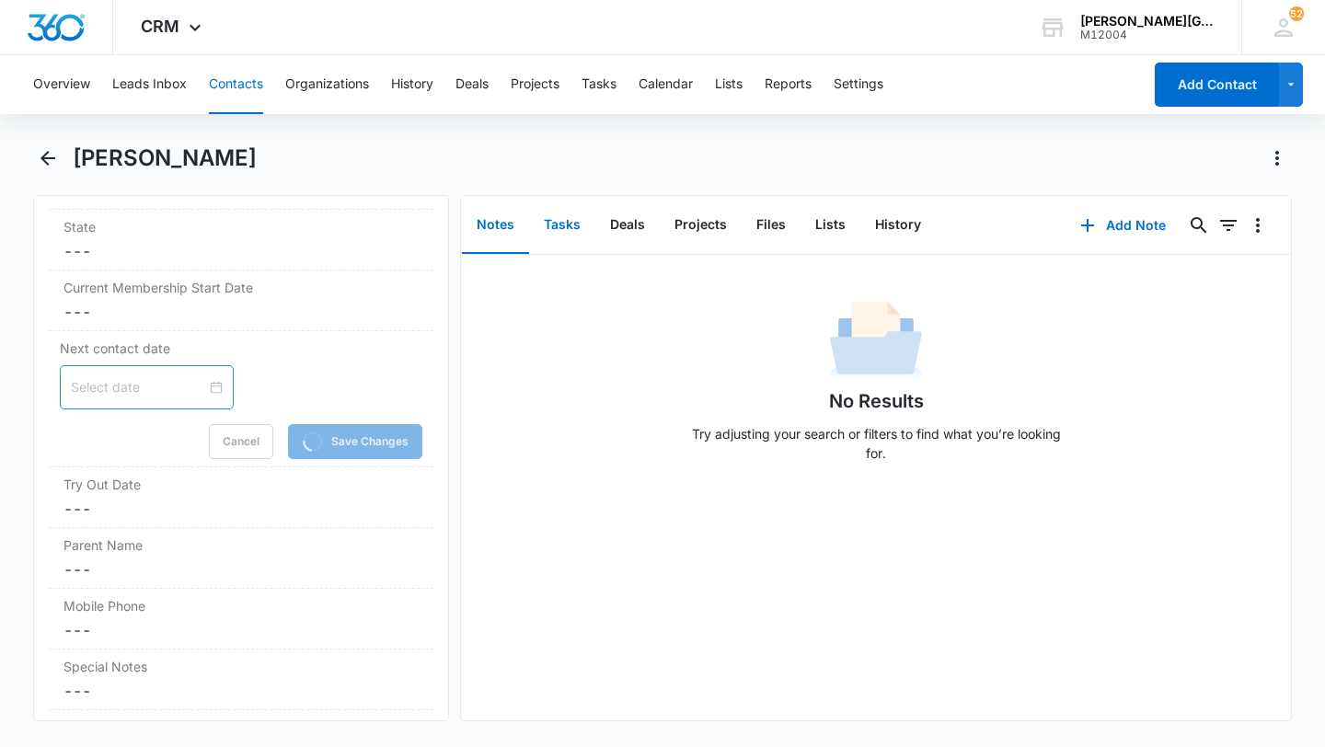
click at [558, 224] on button "Tasks" at bounding box center [562, 225] width 66 height 57
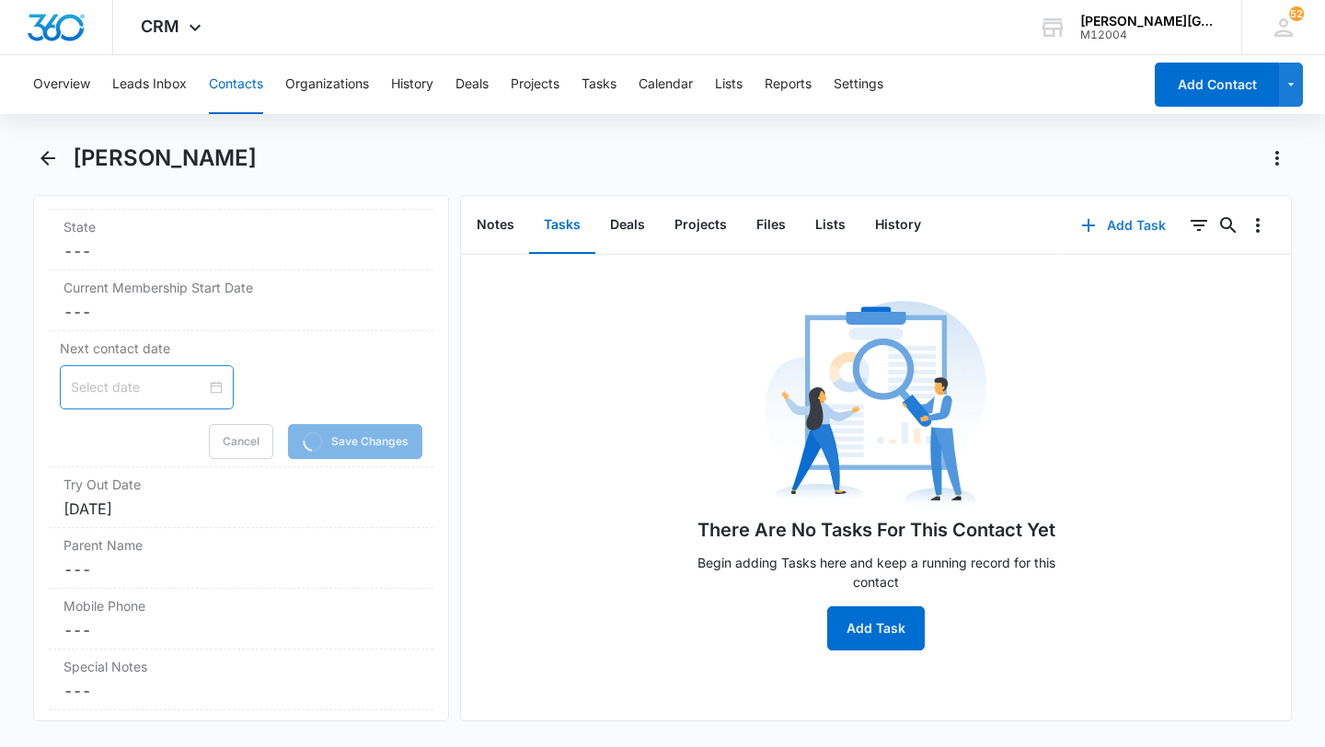
click at [1130, 224] on button "Add Task" at bounding box center [1123, 225] width 121 height 44
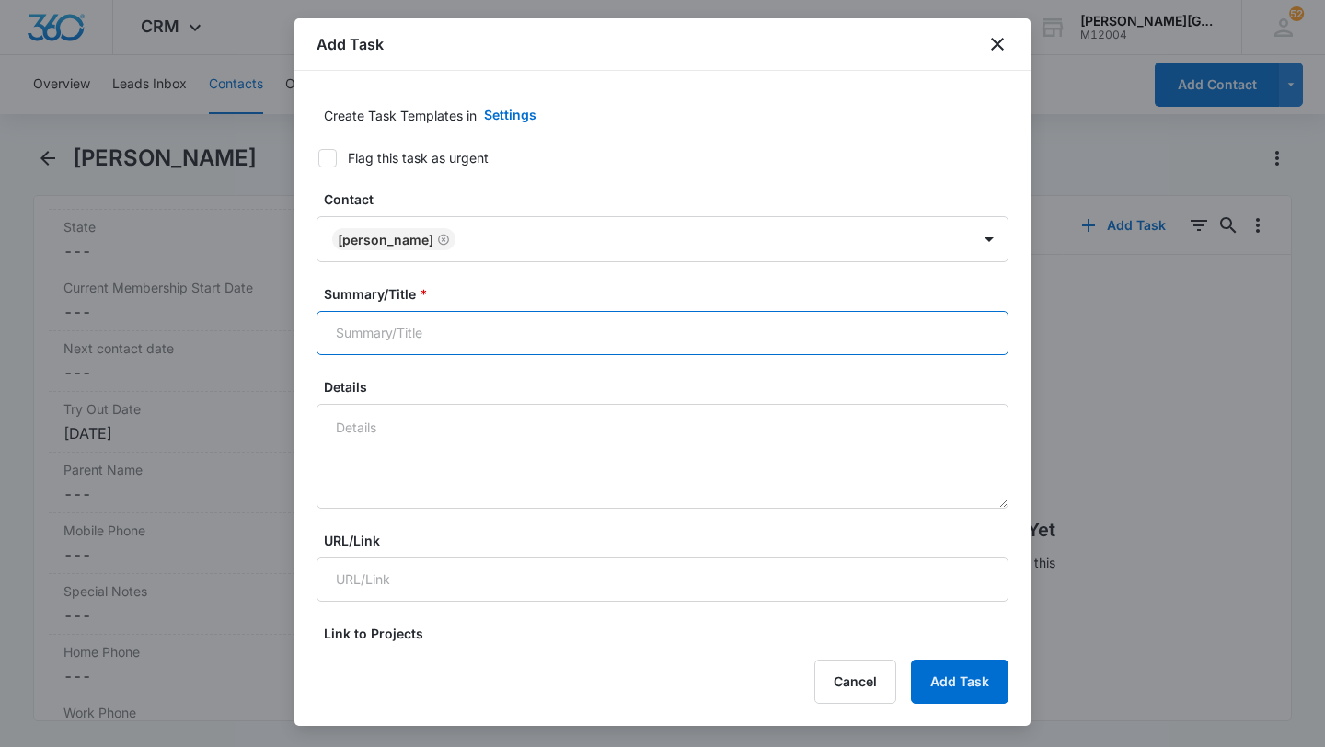
click at [470, 330] on input "Summary/Title *" at bounding box center [663, 333] width 692 height 44
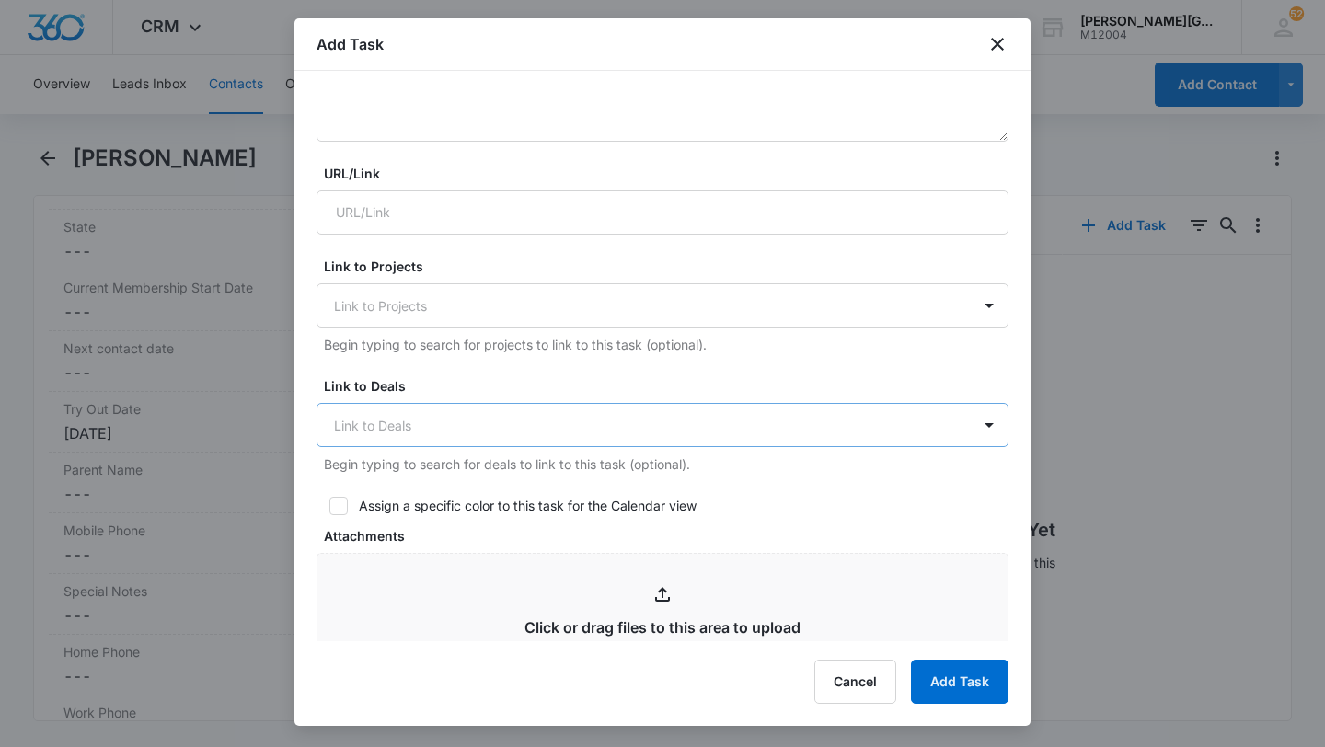
scroll to position [886, 0]
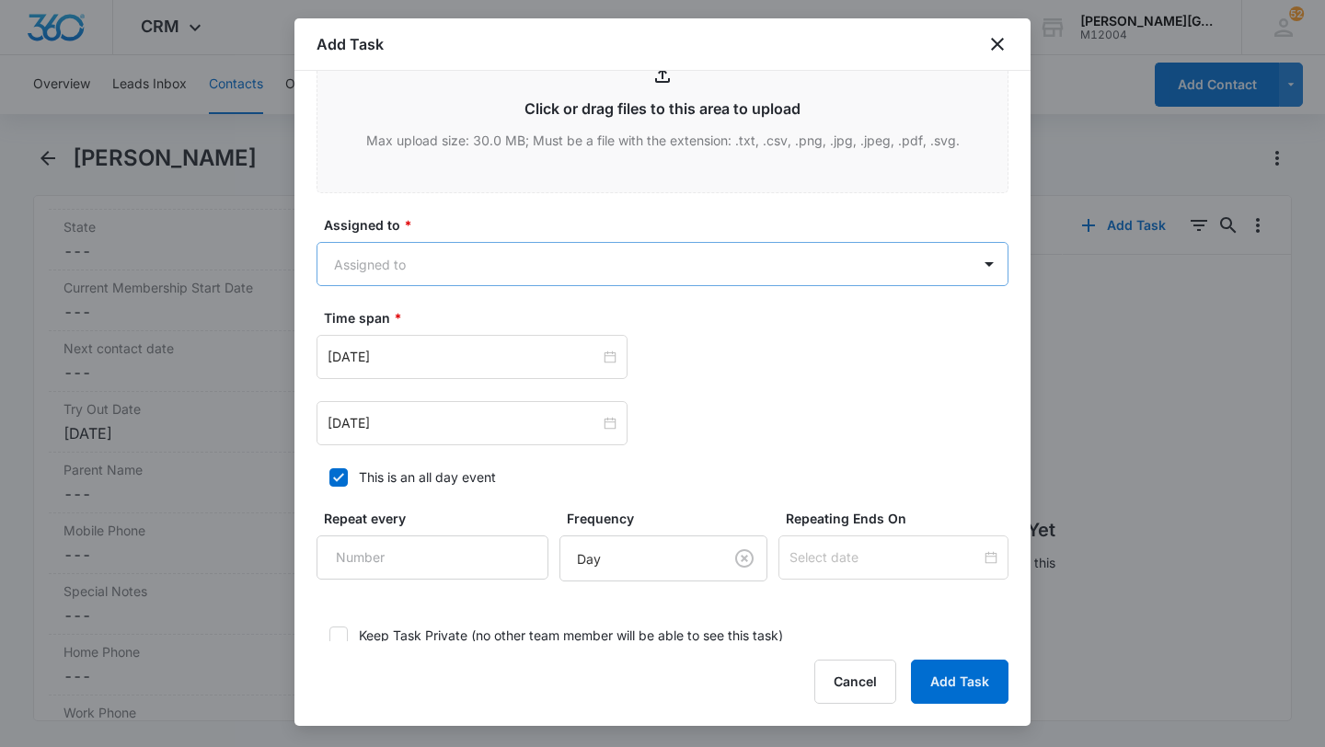
type input "follow up"
click at [459, 273] on body "CRM Apps Reputation Websites Forms CRM Email Social Shop Payments POS Content A…" at bounding box center [662, 373] width 1325 height 747
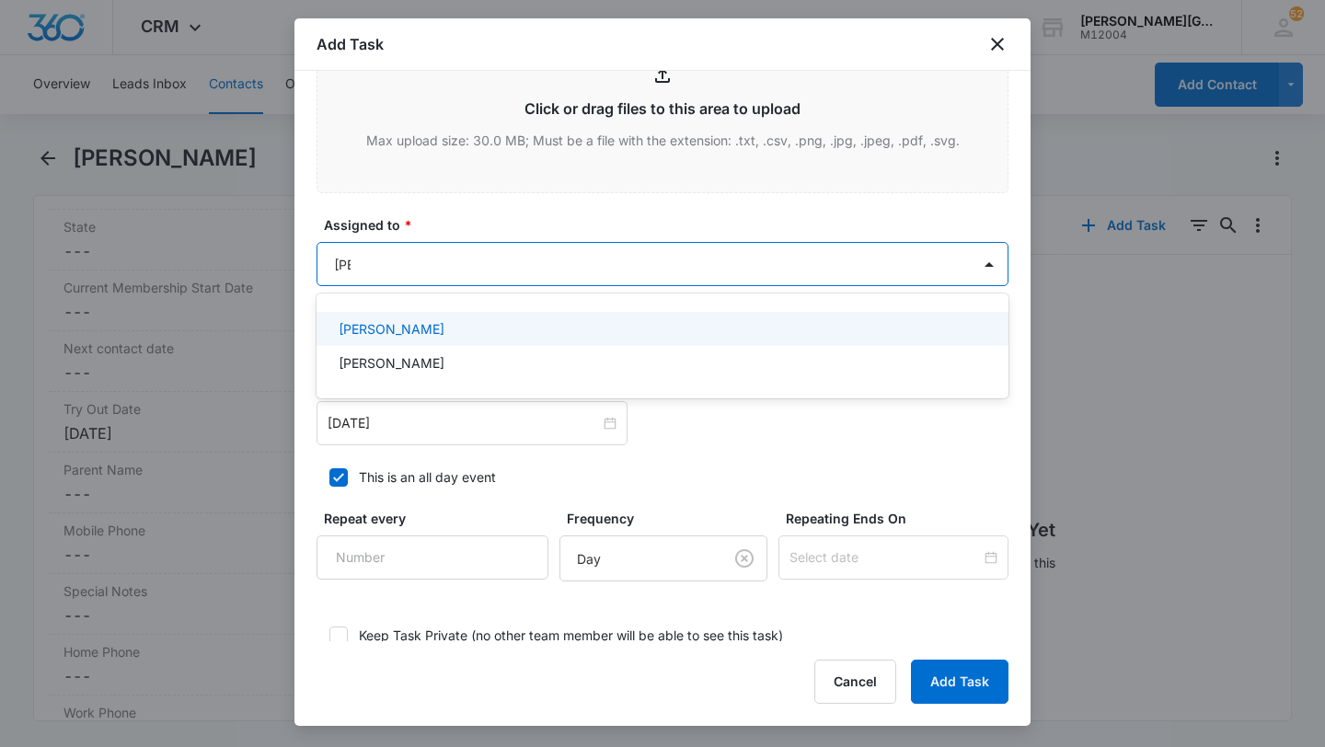
click at [434, 306] on div at bounding box center [662, 373] width 1325 height 747
type input "[PERSON_NAME]"
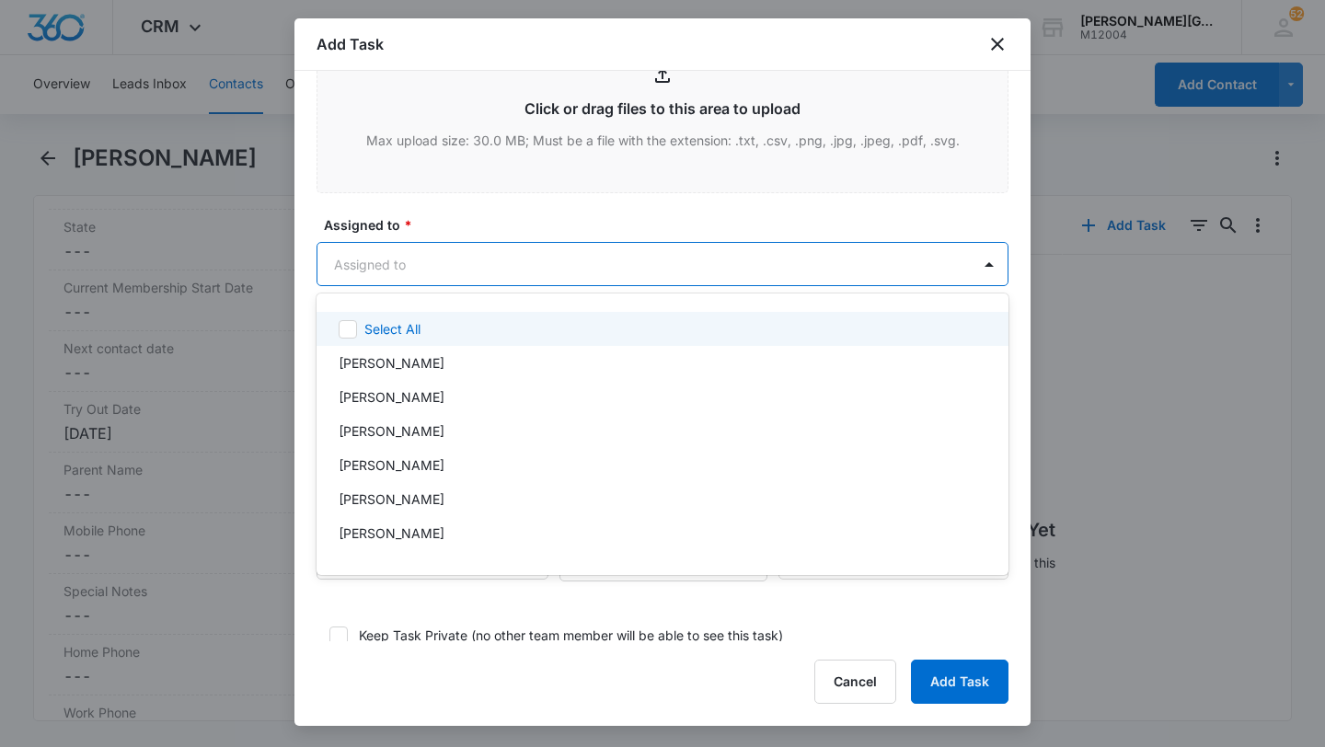
click at [409, 257] on body "CRM Apps Reputation Websites Forms CRM Email Social Shop Payments POS Content A…" at bounding box center [662, 373] width 1325 height 747
type input "[PERSON_NAME]"
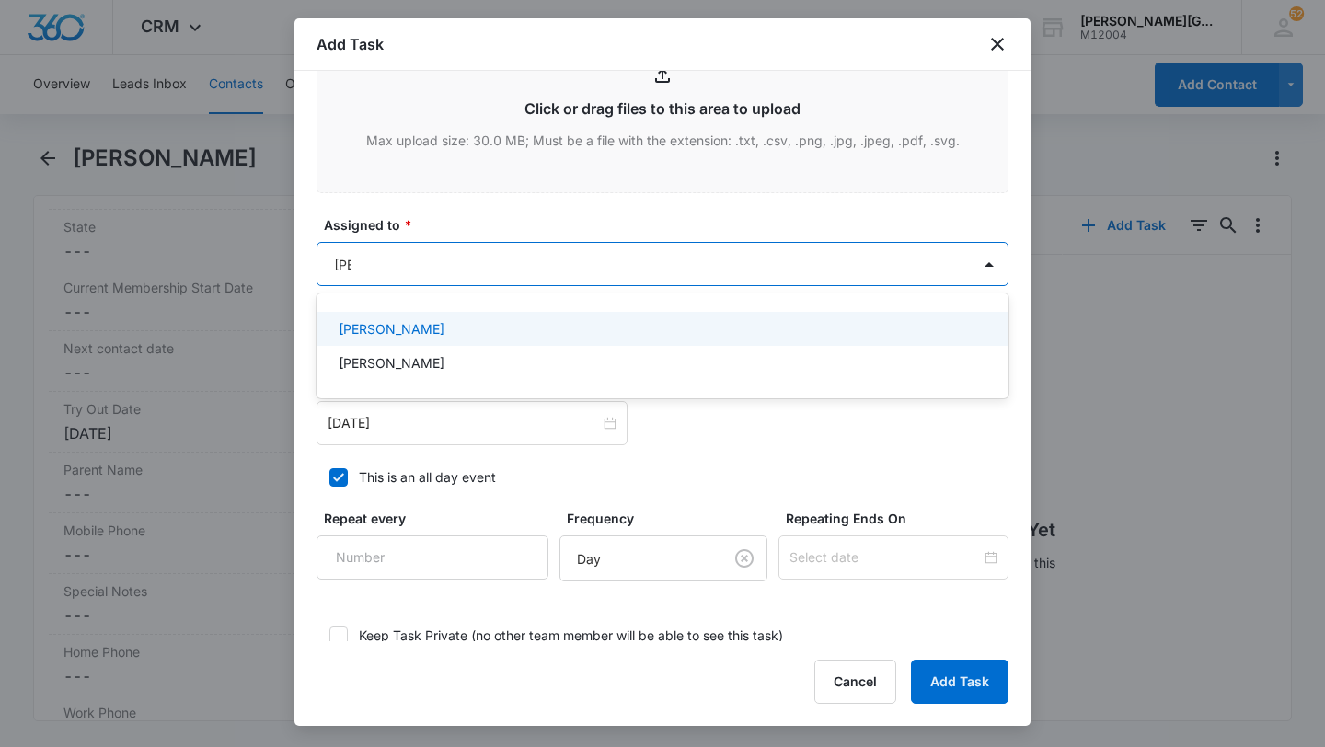
click at [389, 322] on p "[PERSON_NAME]" at bounding box center [392, 328] width 106 height 19
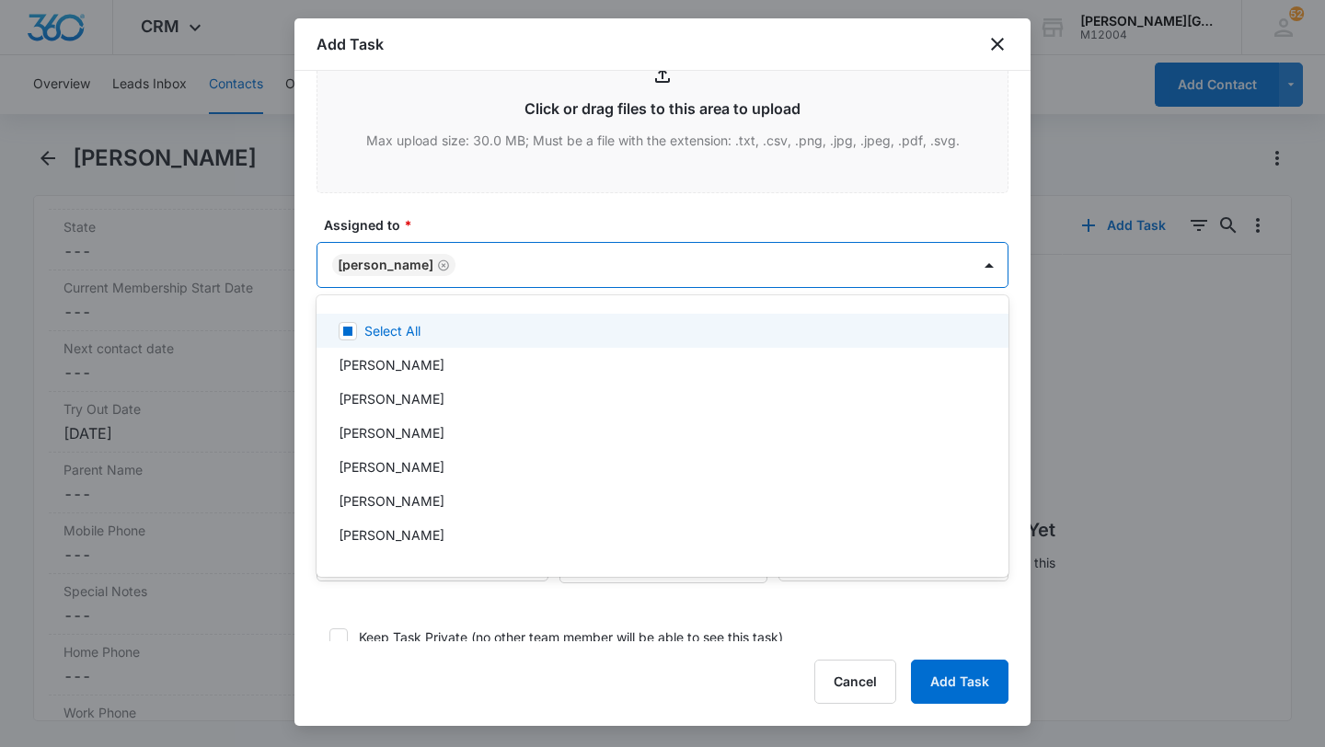
click at [406, 244] on div at bounding box center [662, 373] width 1325 height 747
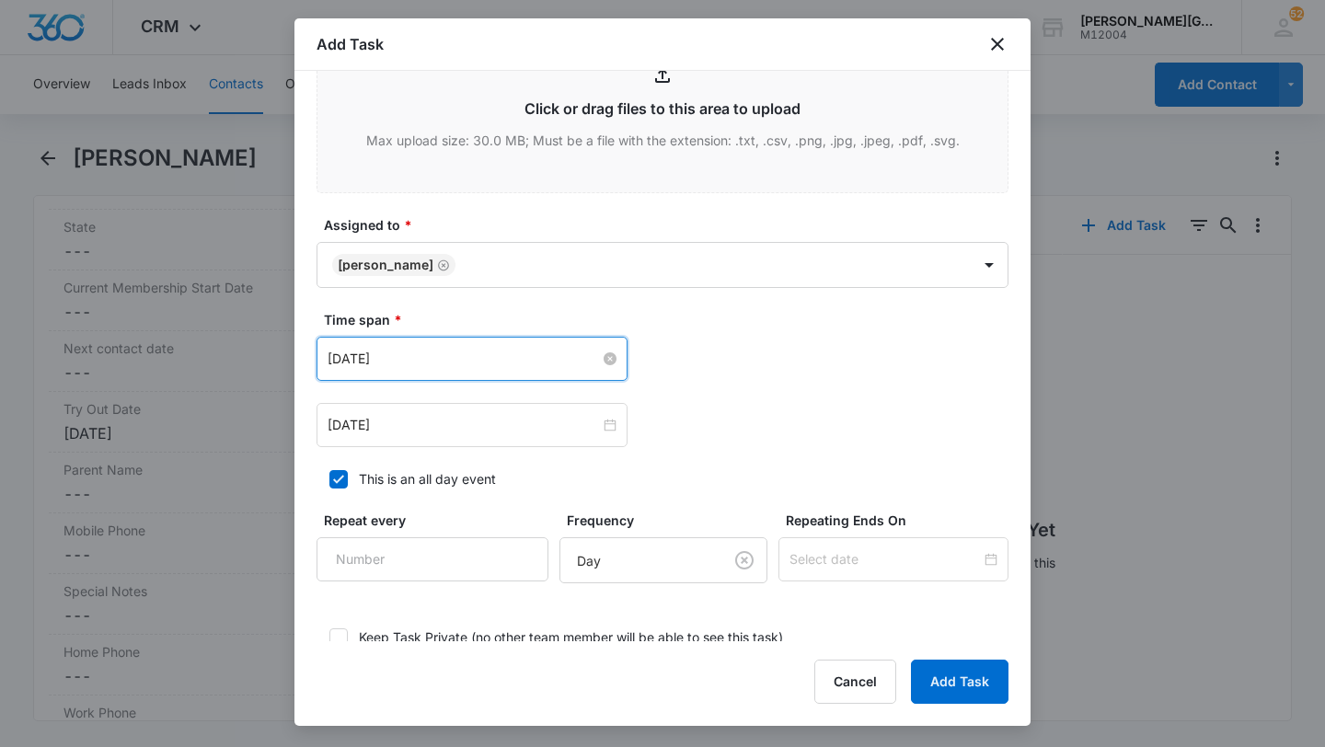
click at [381, 366] on input "[DATE]" at bounding box center [464, 359] width 272 height 20
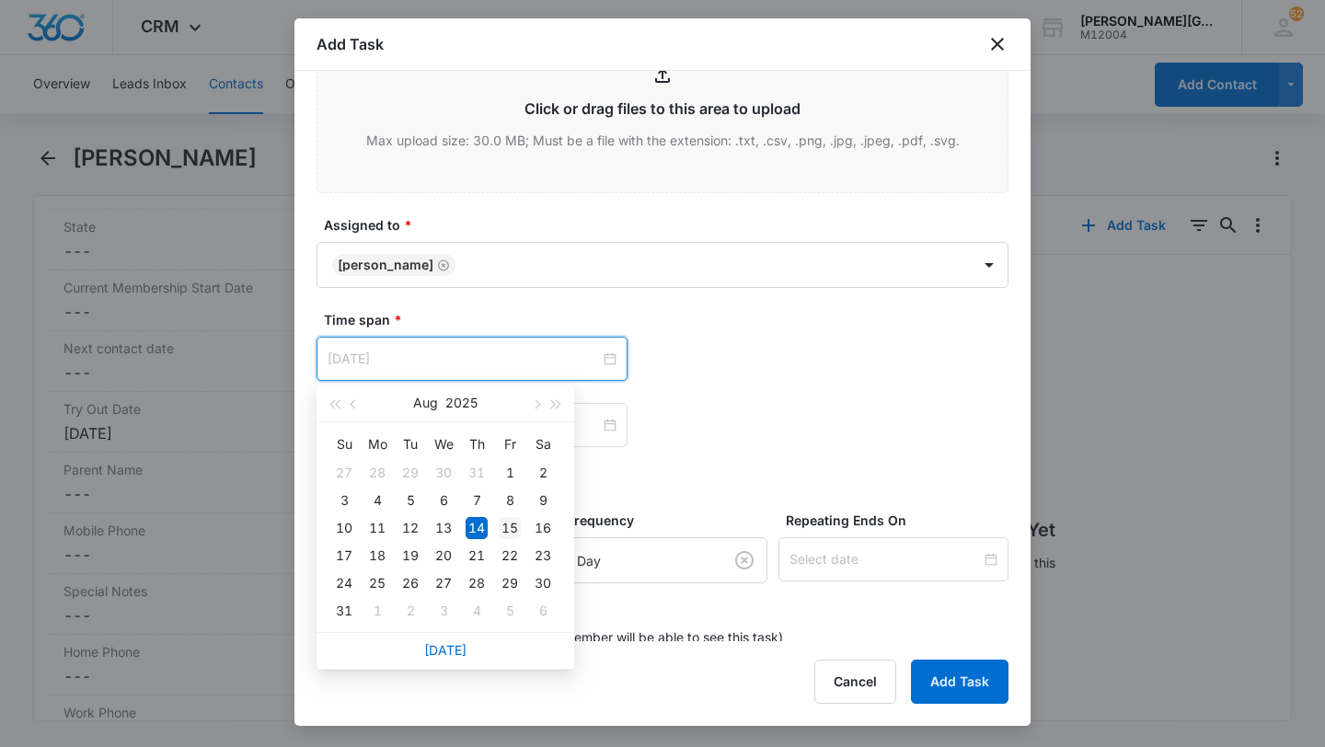
type input "[DATE]"
click at [512, 524] on div "15" at bounding box center [510, 528] width 22 height 22
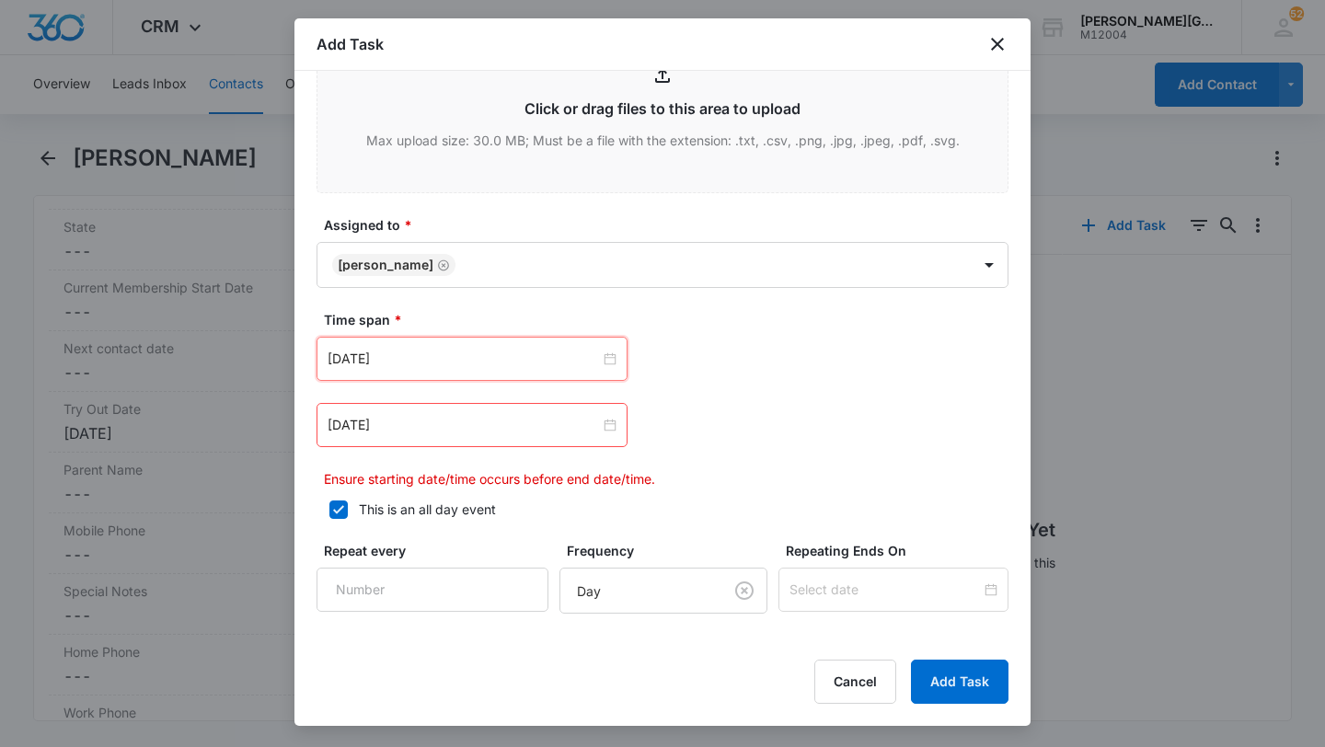
click at [400, 436] on div "[DATE]" at bounding box center [472, 425] width 311 height 44
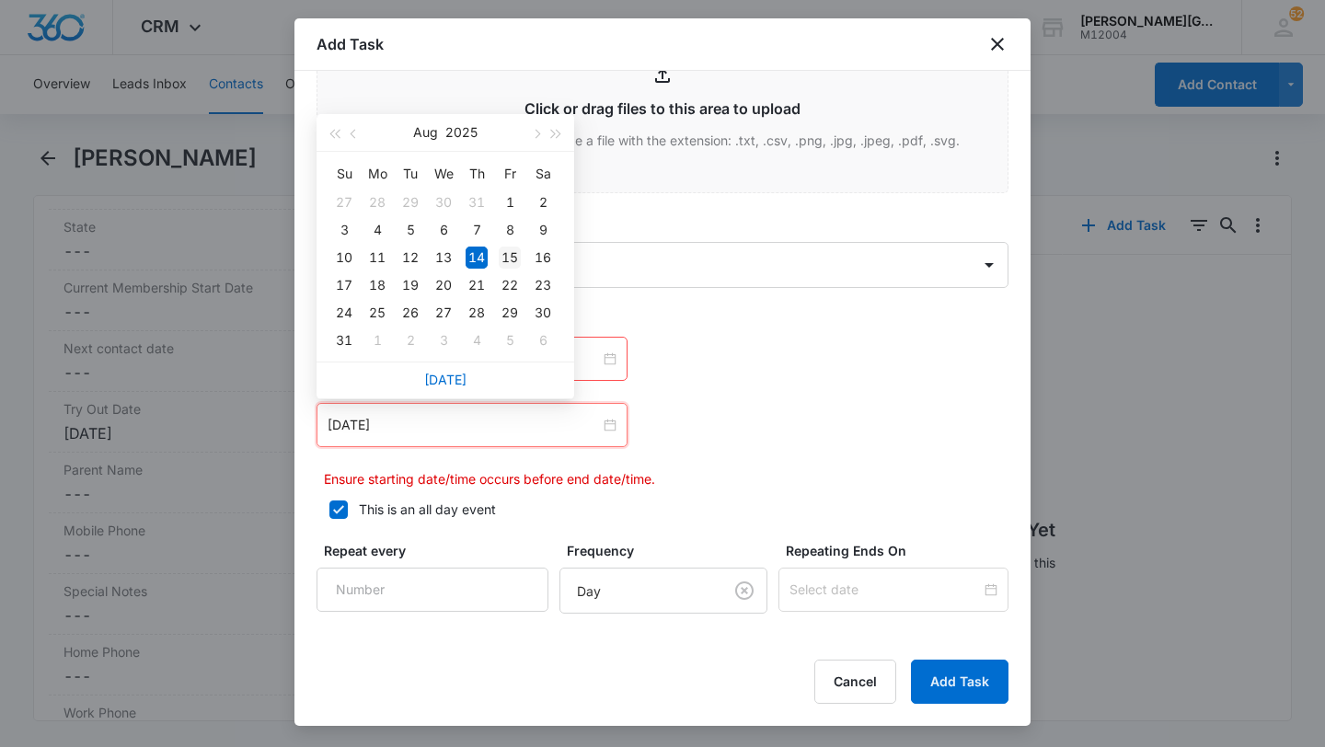
type input "[DATE]"
click at [515, 257] on div "15" at bounding box center [510, 258] width 22 height 22
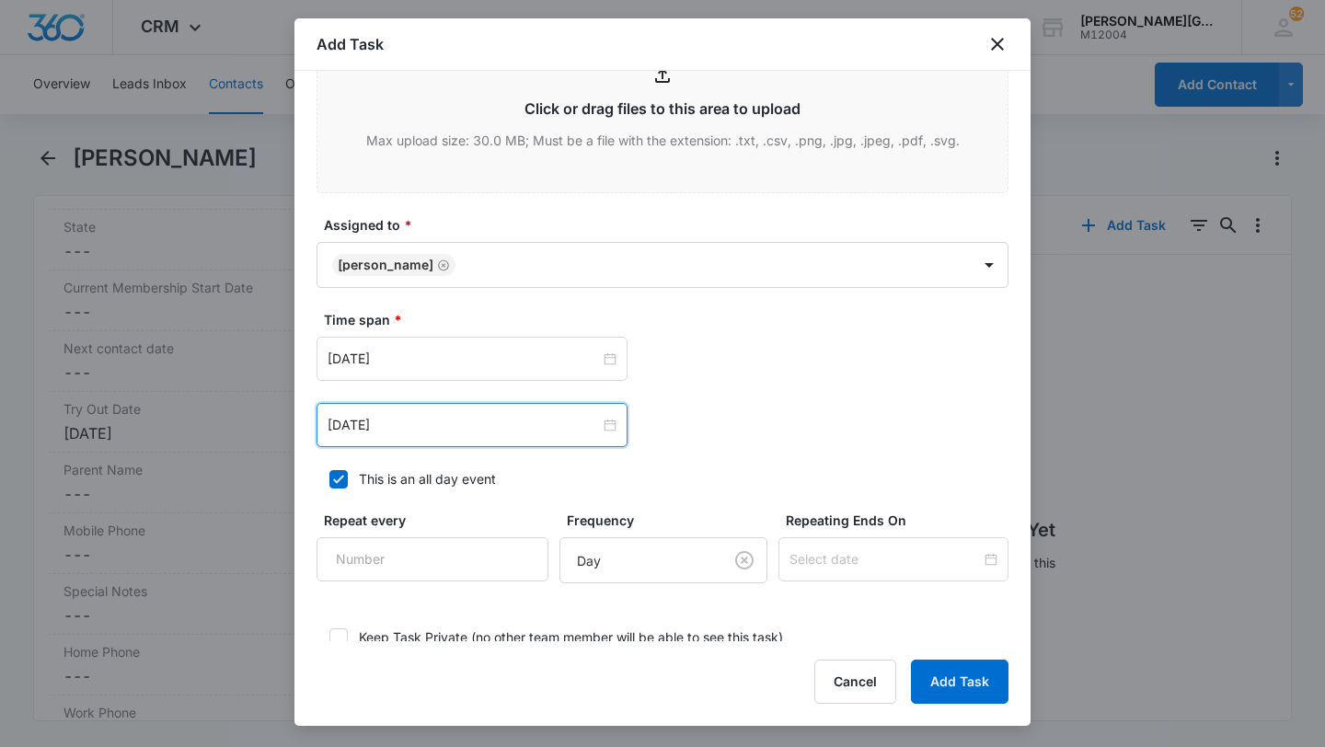
click at [987, 712] on div "Add Task Create Task Templates in Settings Flag this task as urgent Contact [PE…" at bounding box center [662, 372] width 736 height 708
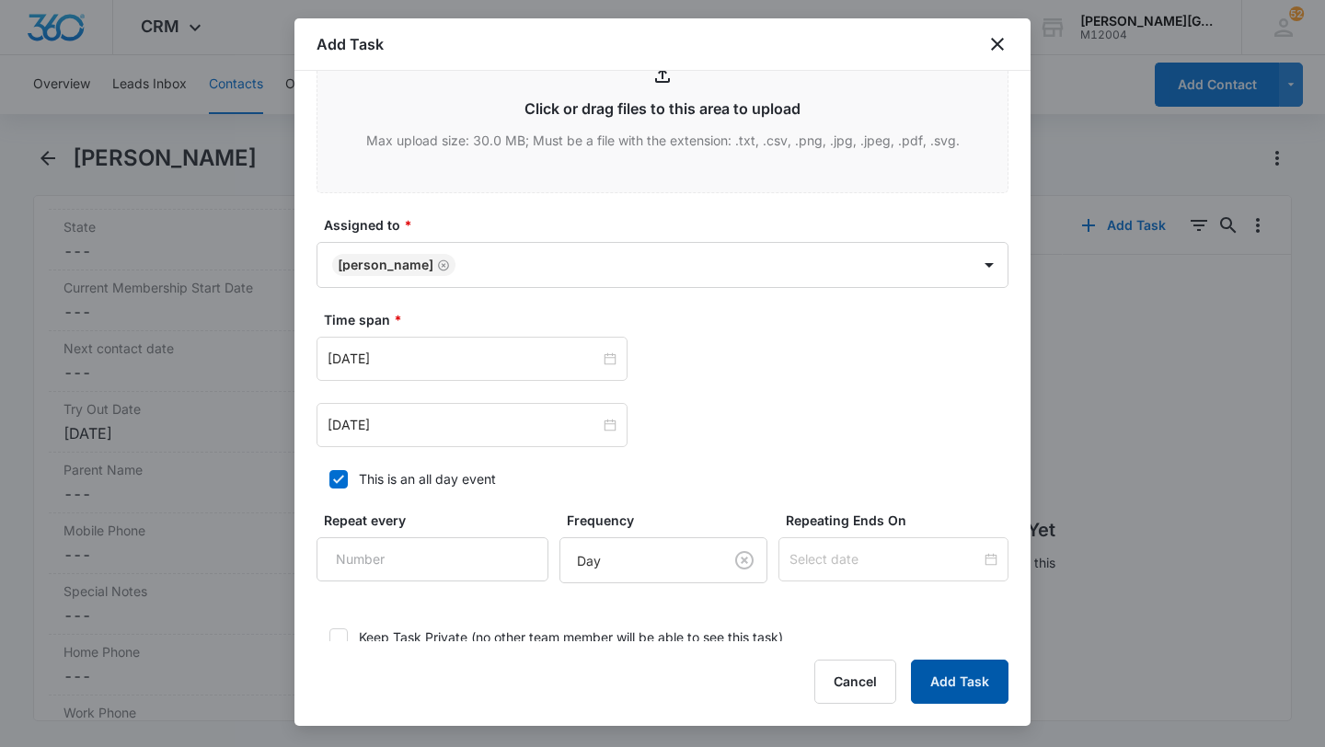
click at [960, 673] on button "Add Task" at bounding box center [960, 682] width 98 height 44
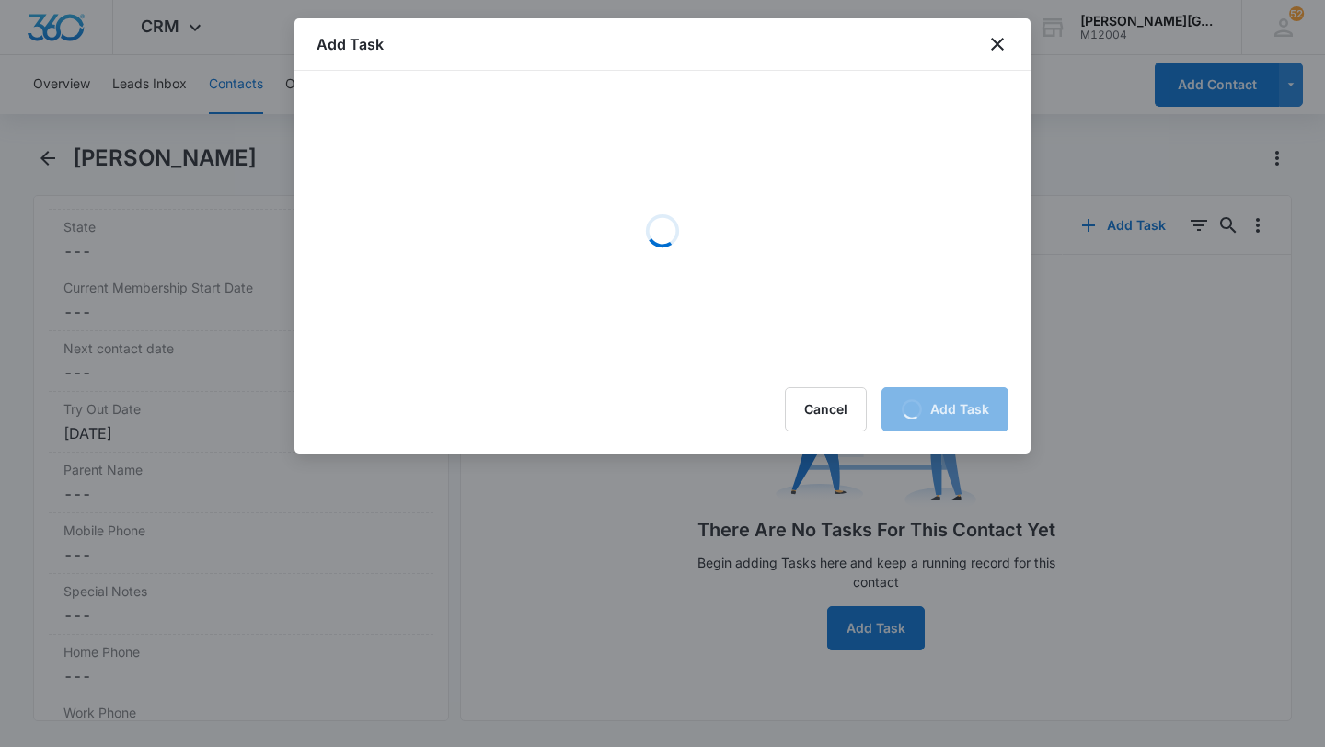
scroll to position [0, 0]
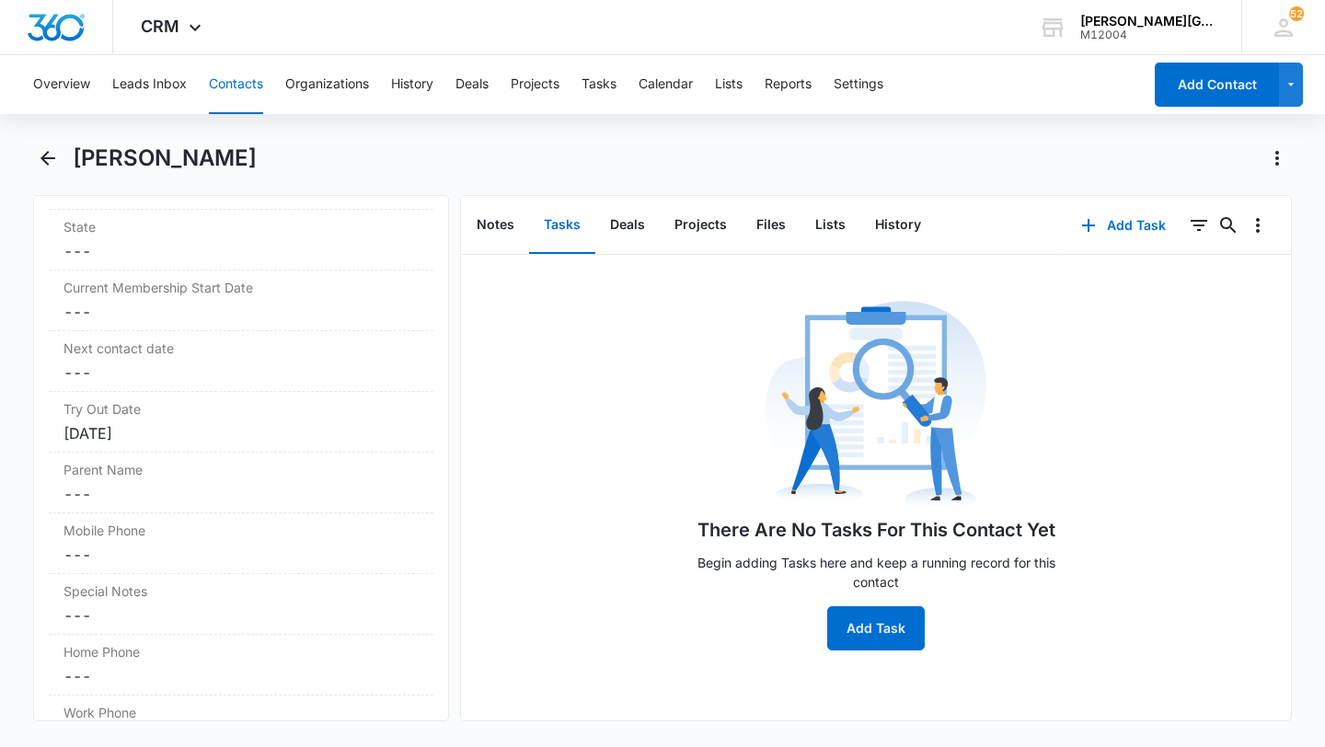
click at [236, 80] on button "Contacts" at bounding box center [236, 84] width 54 height 59
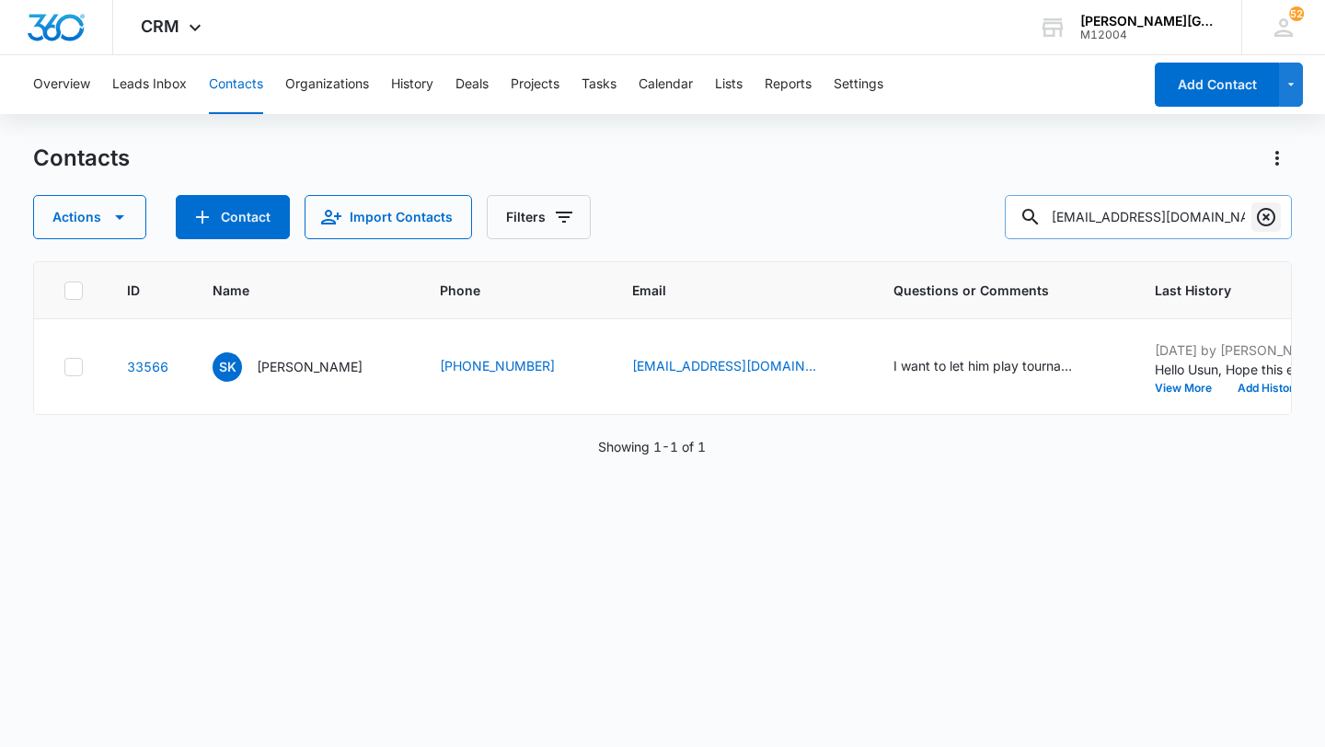
click at [1261, 219] on icon "Clear" at bounding box center [1266, 217] width 22 height 22
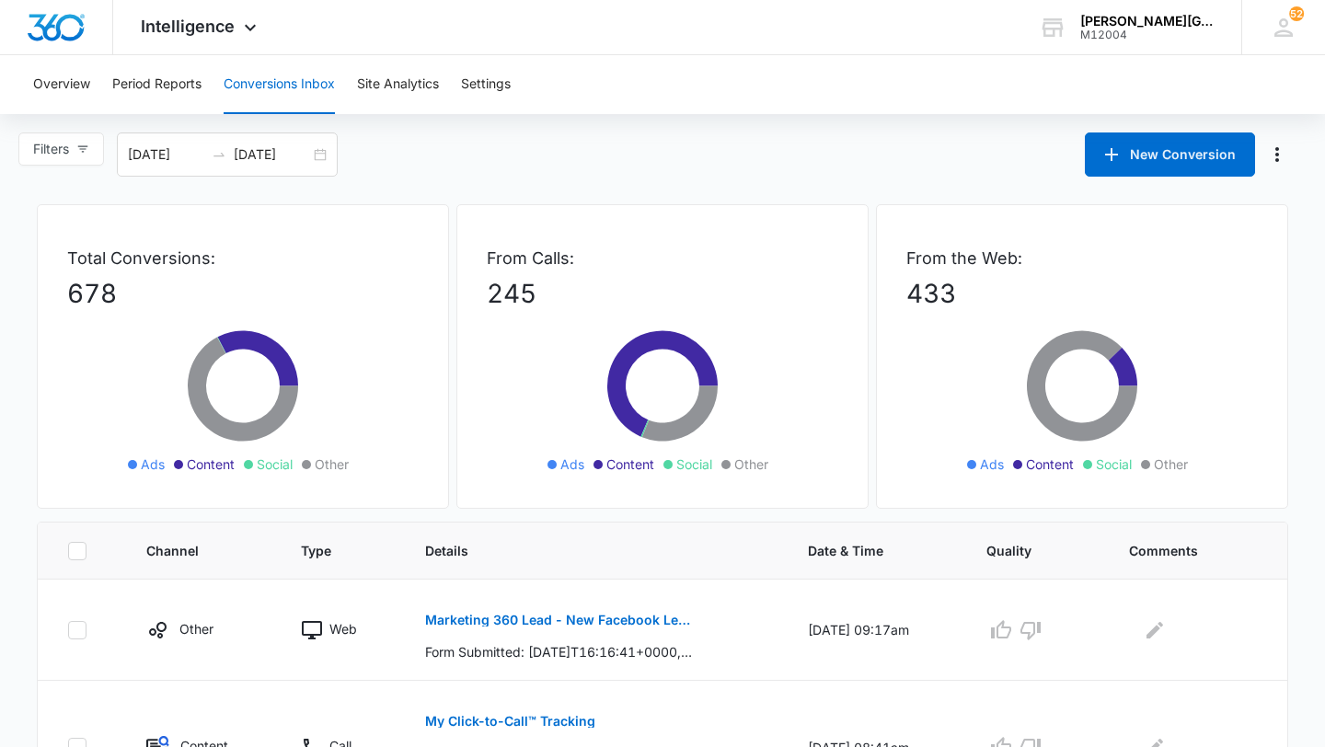
click at [296, 153] on input "08/14/2025" at bounding box center [272, 154] width 76 height 20
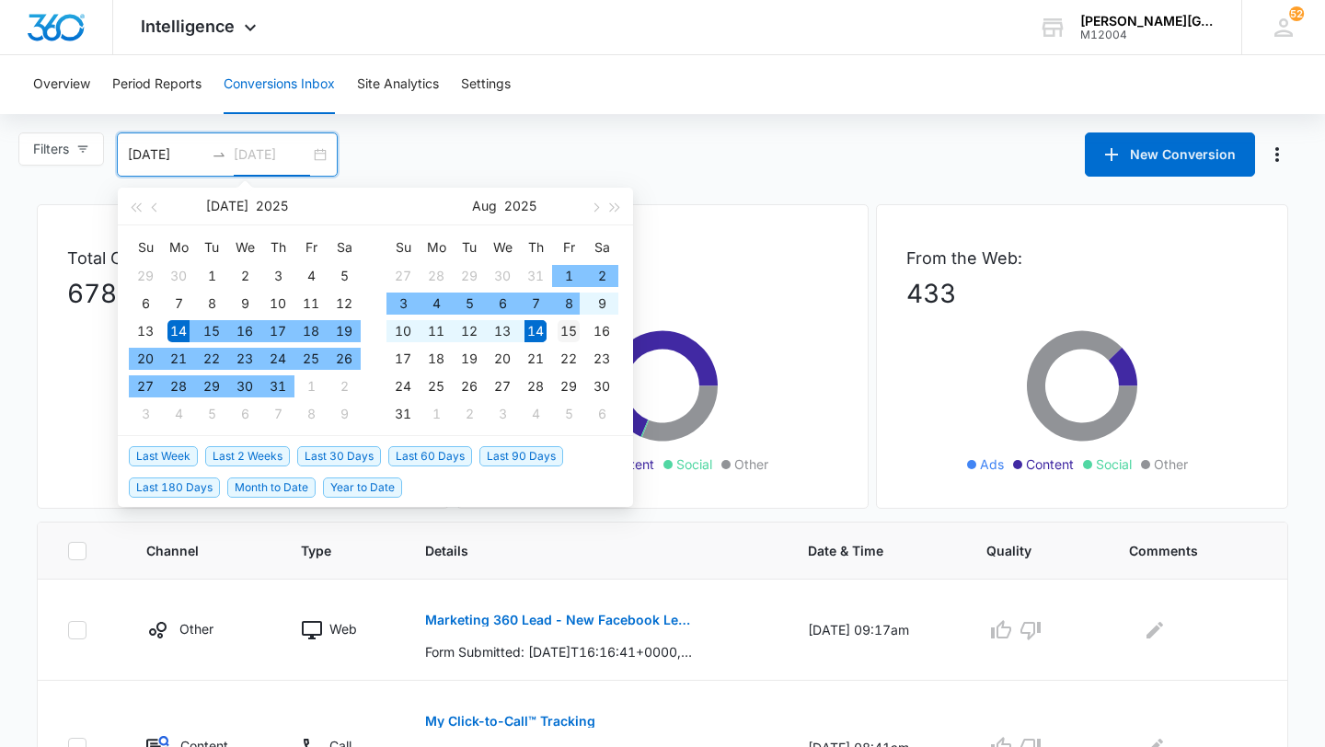
type input "08/15/2025"
click at [570, 331] on div "15" at bounding box center [569, 331] width 22 height 22
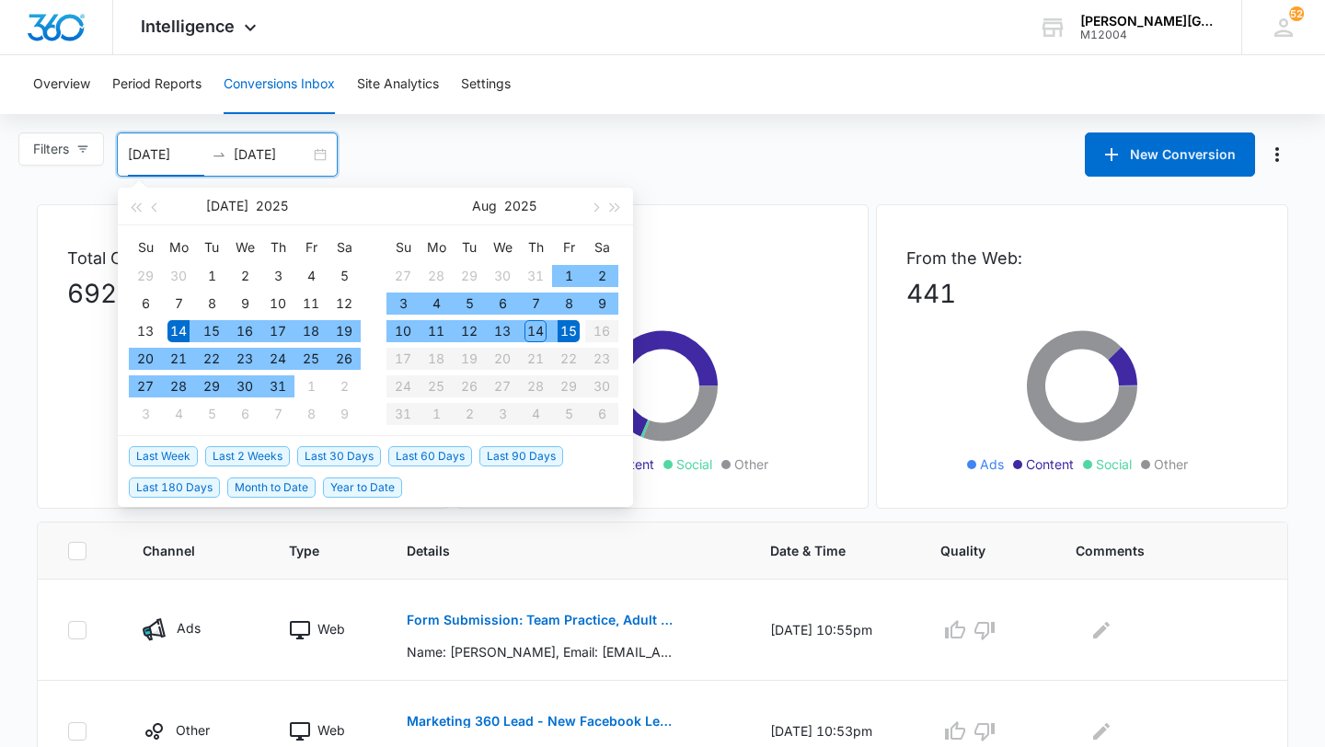
type input "07/14/2025"
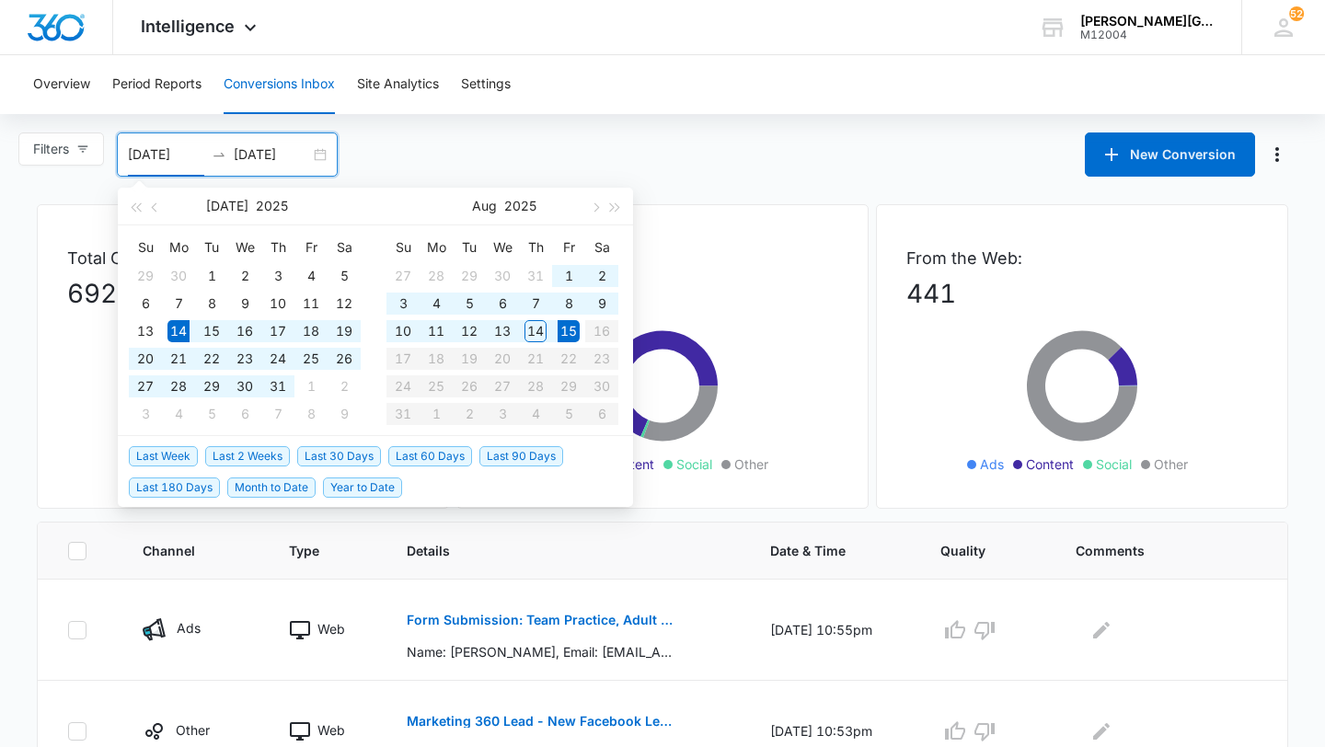
click at [822, 157] on div "Filters 07/14/2025 08/15/2025 New Conversion Jul 2025 Su Mo Tu We Th Fr Sa 29 3…" at bounding box center [662, 154] width 1325 height 44
